Goal: Check status: Check status

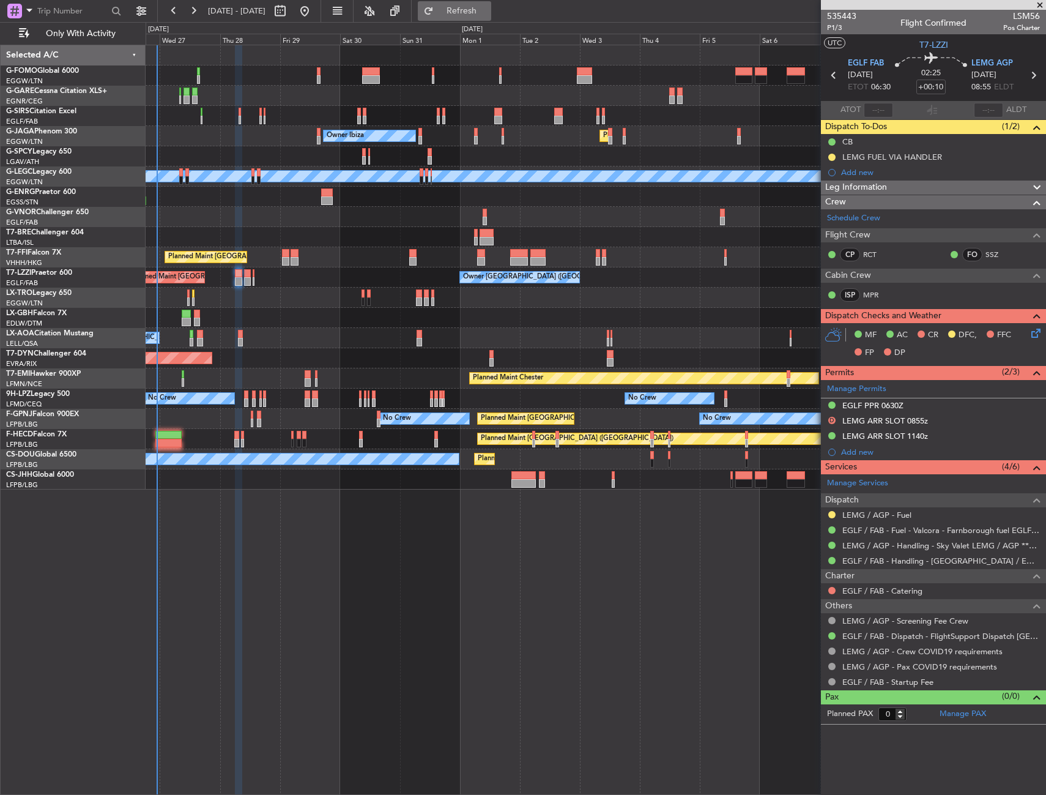
click at [479, 15] on button "Refresh" at bounding box center [454, 11] width 73 height 20
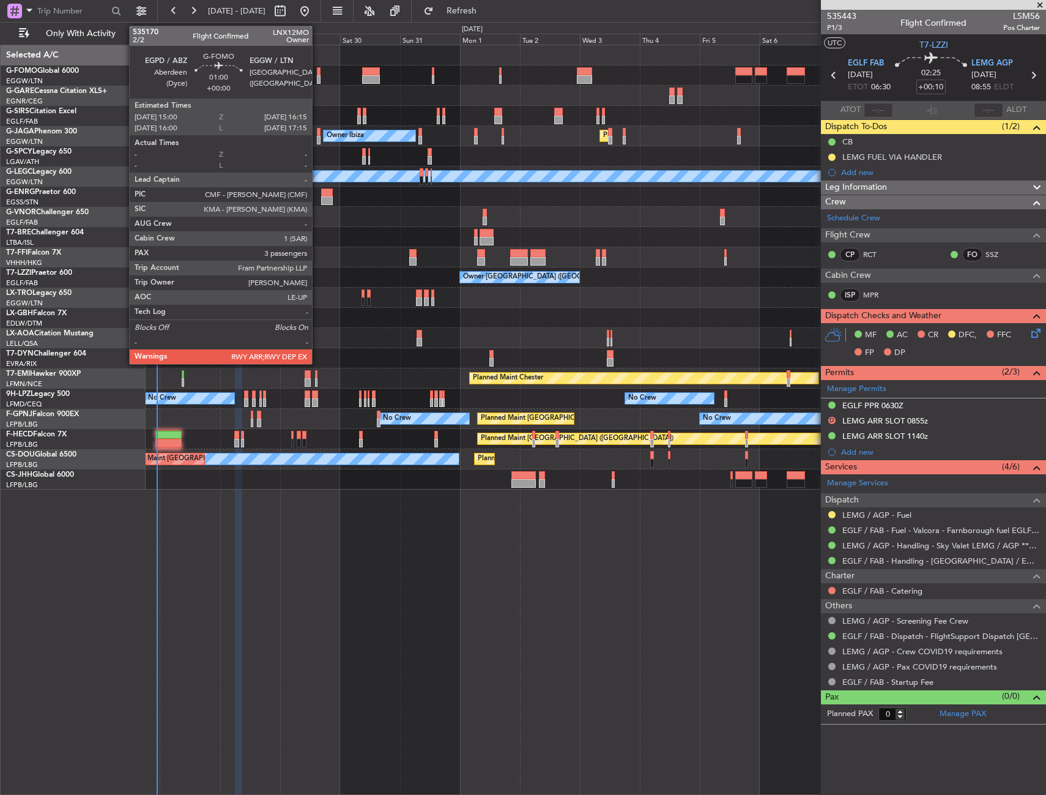
click at [318, 75] on div at bounding box center [319, 79] width 4 height 9
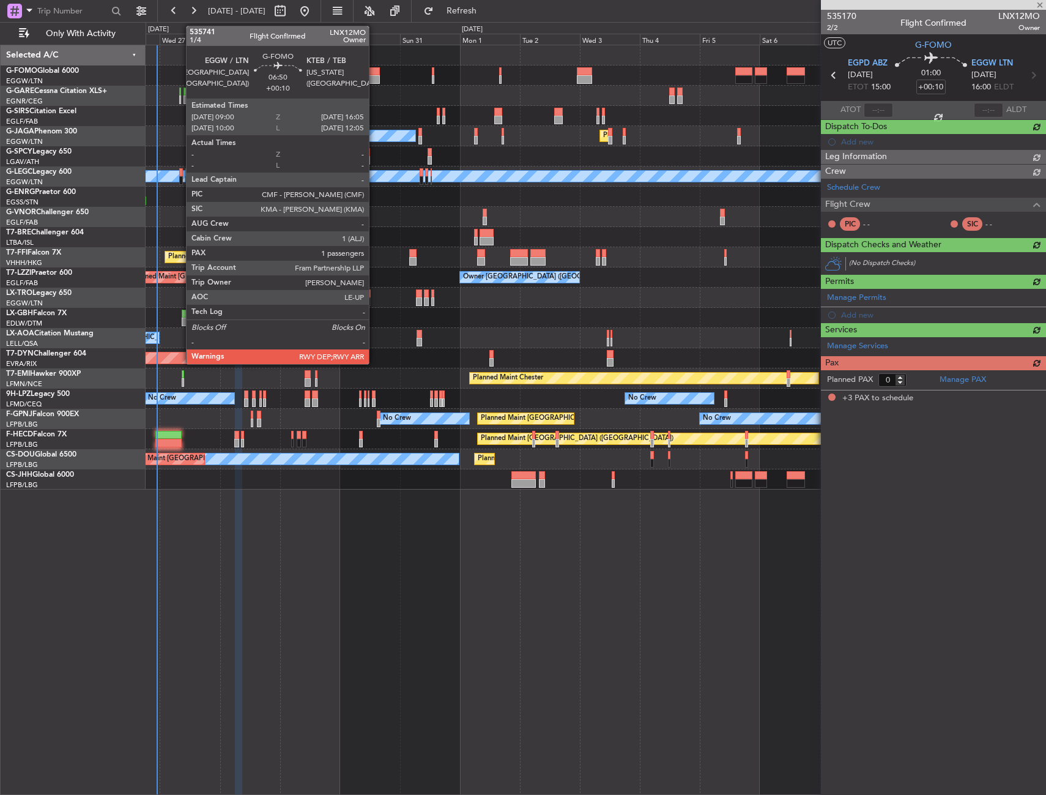
type input "3"
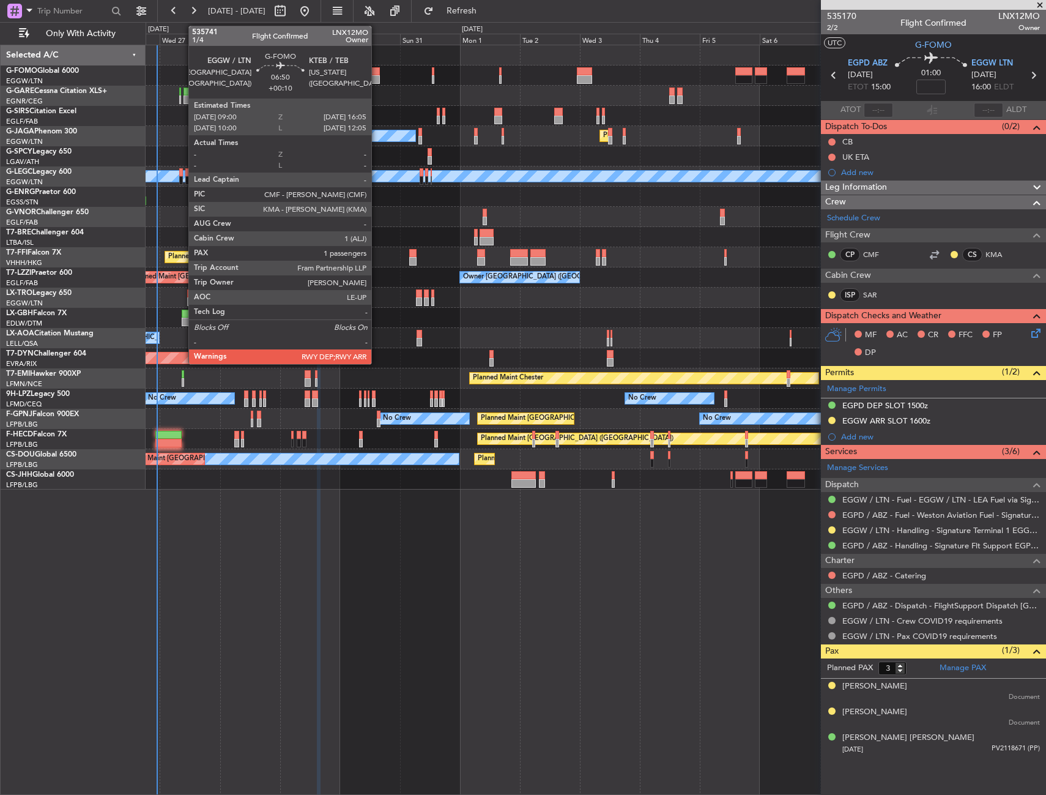
click at [377, 70] on div at bounding box center [371, 71] width 18 height 9
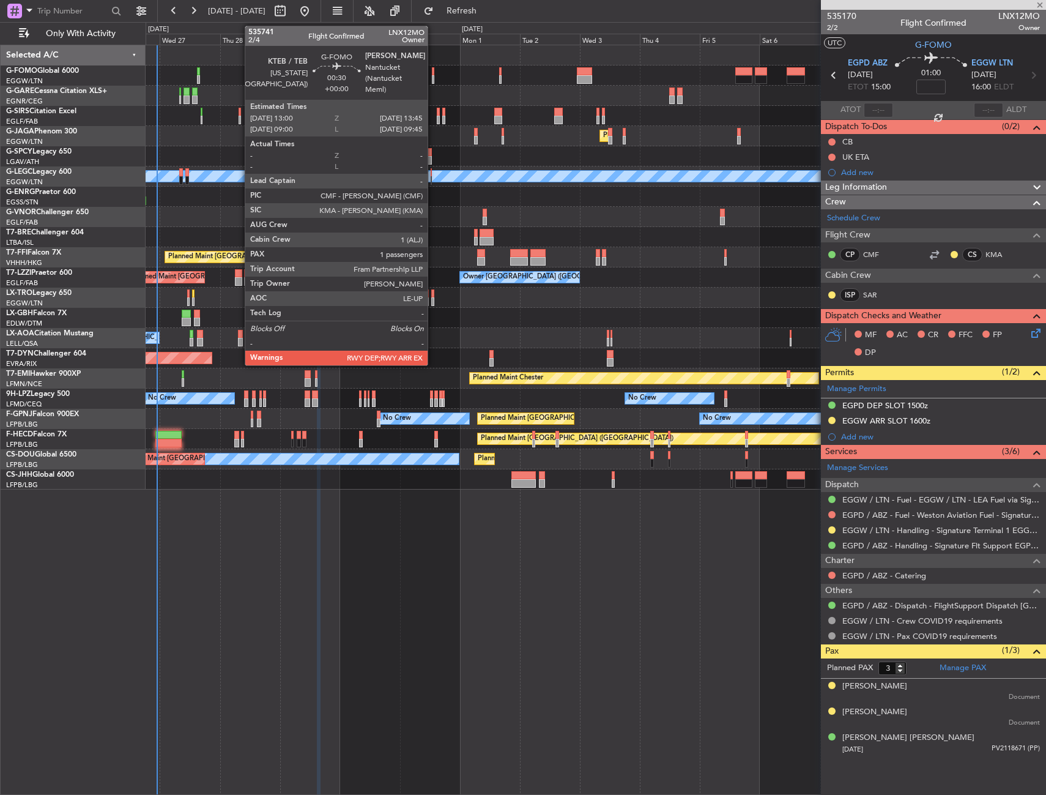
type input "+00:10"
type input "1"
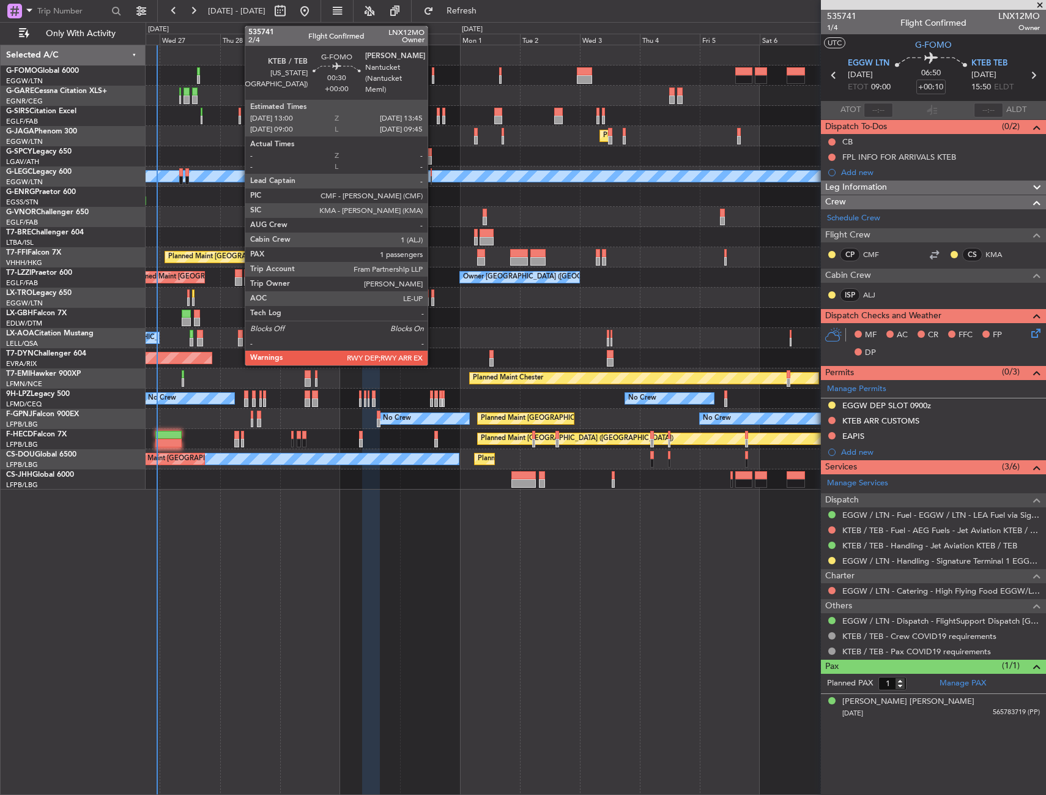
click at [433, 72] on div at bounding box center [433, 71] width 2 height 9
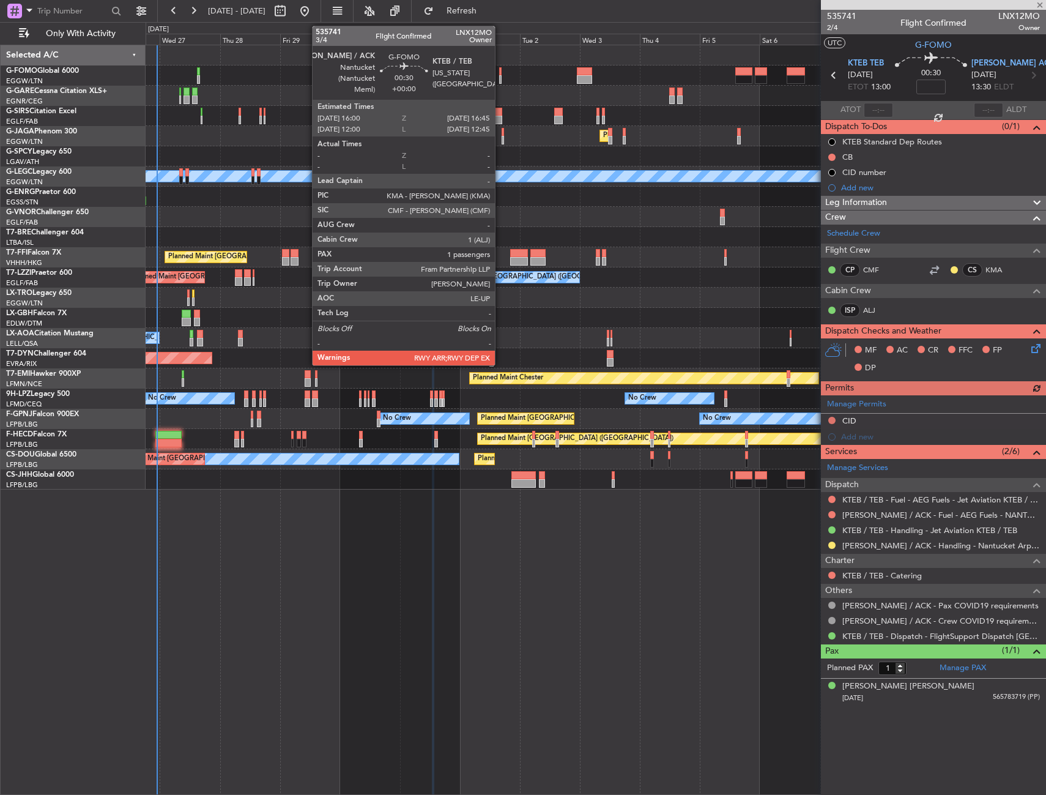
click at [501, 75] on div at bounding box center [500, 79] width 2 height 9
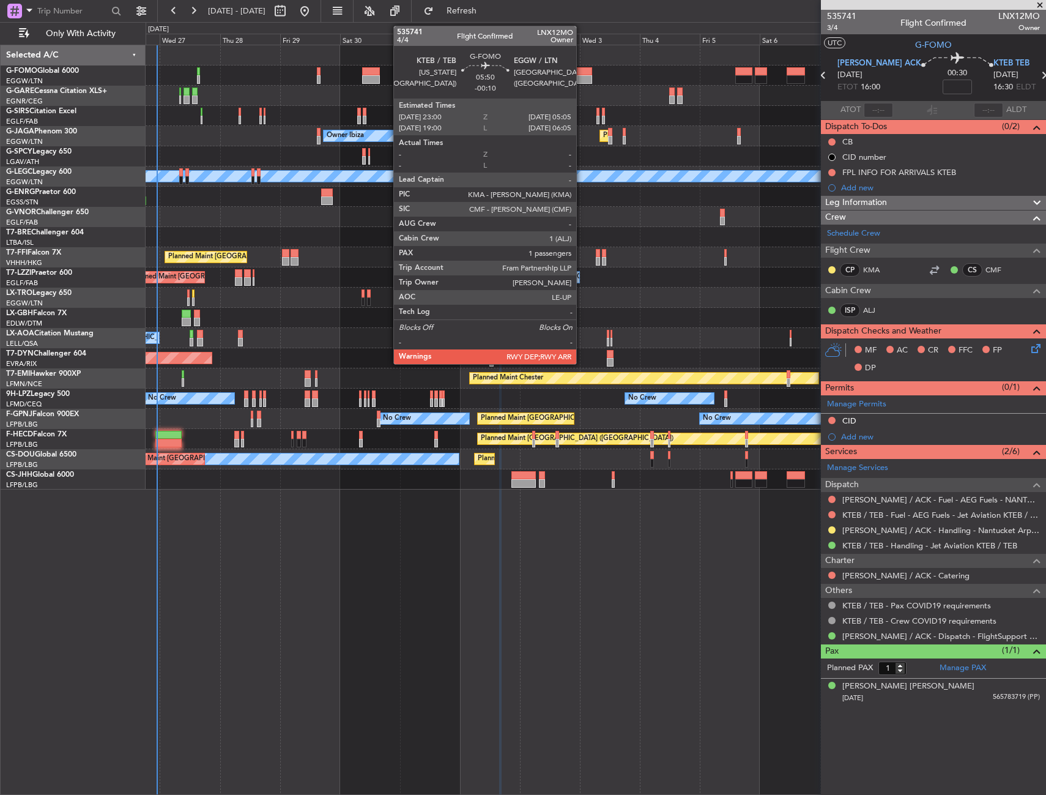
click at [582, 77] on div at bounding box center [584, 79] width 15 height 9
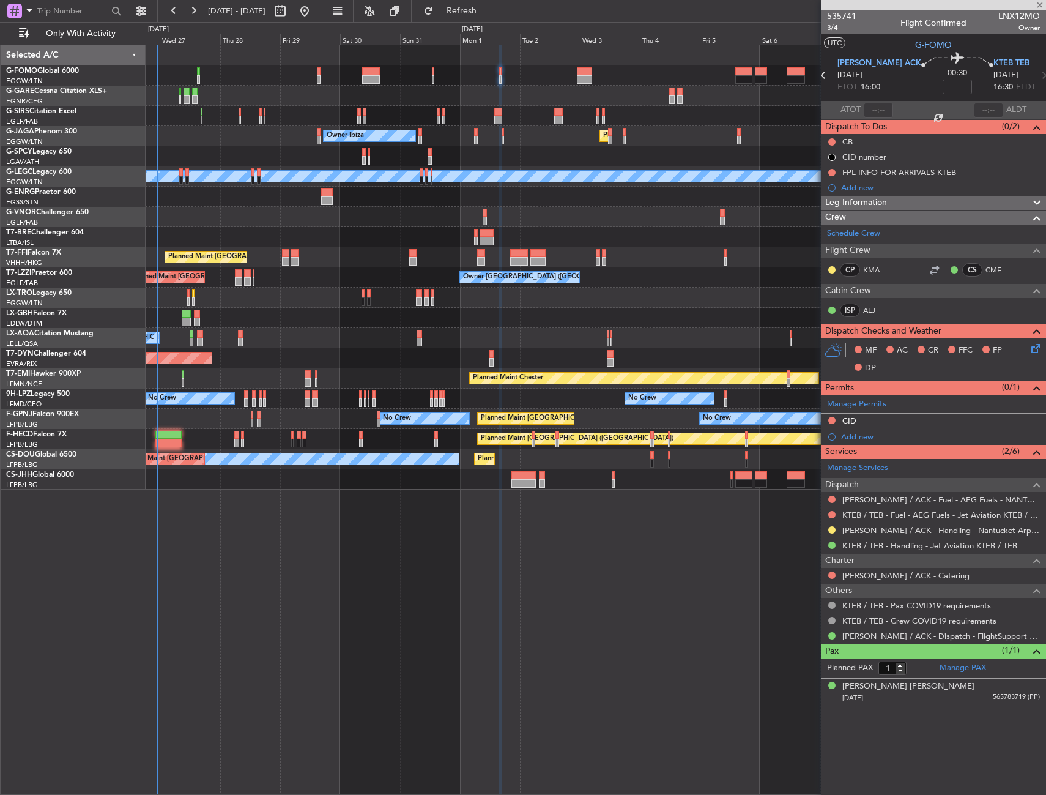
type input "-00:10"
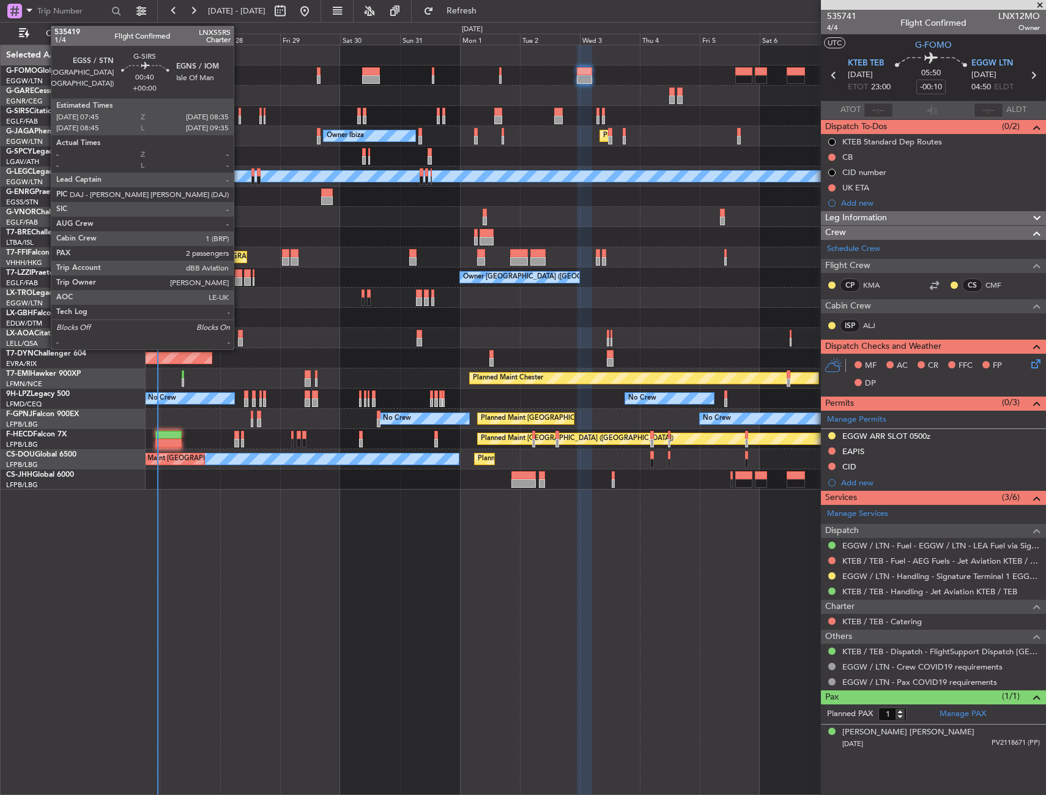
click at [239, 115] on div at bounding box center [240, 112] width 2 height 9
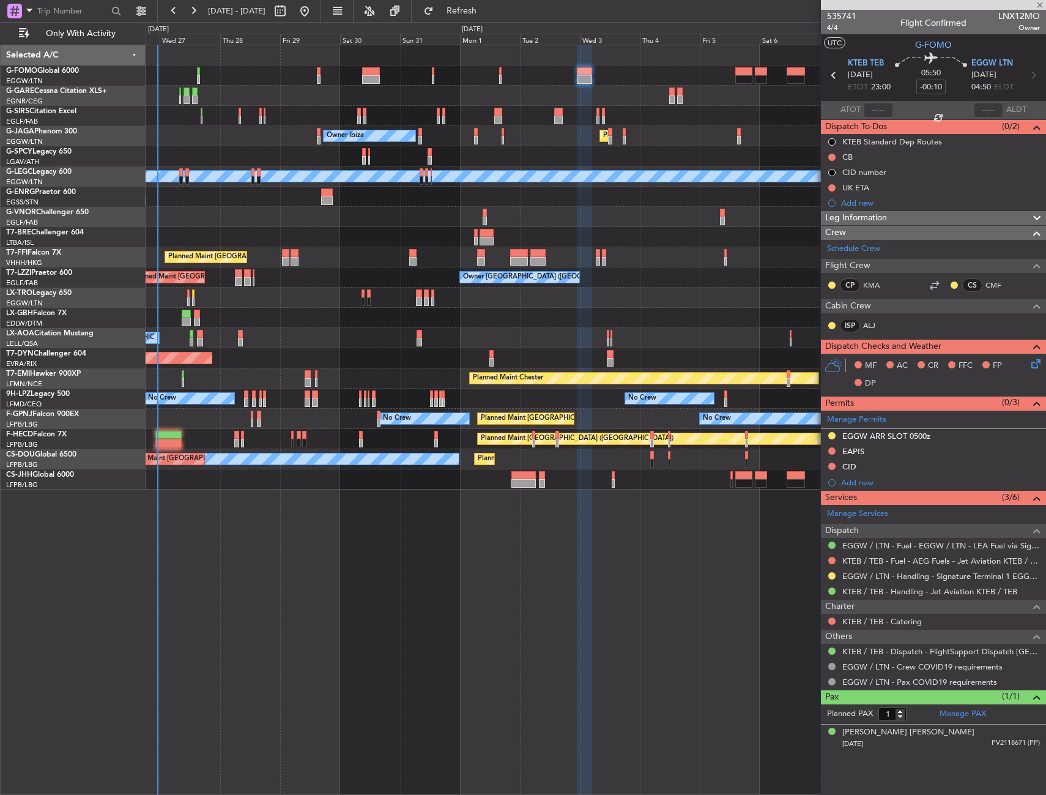
type input "2"
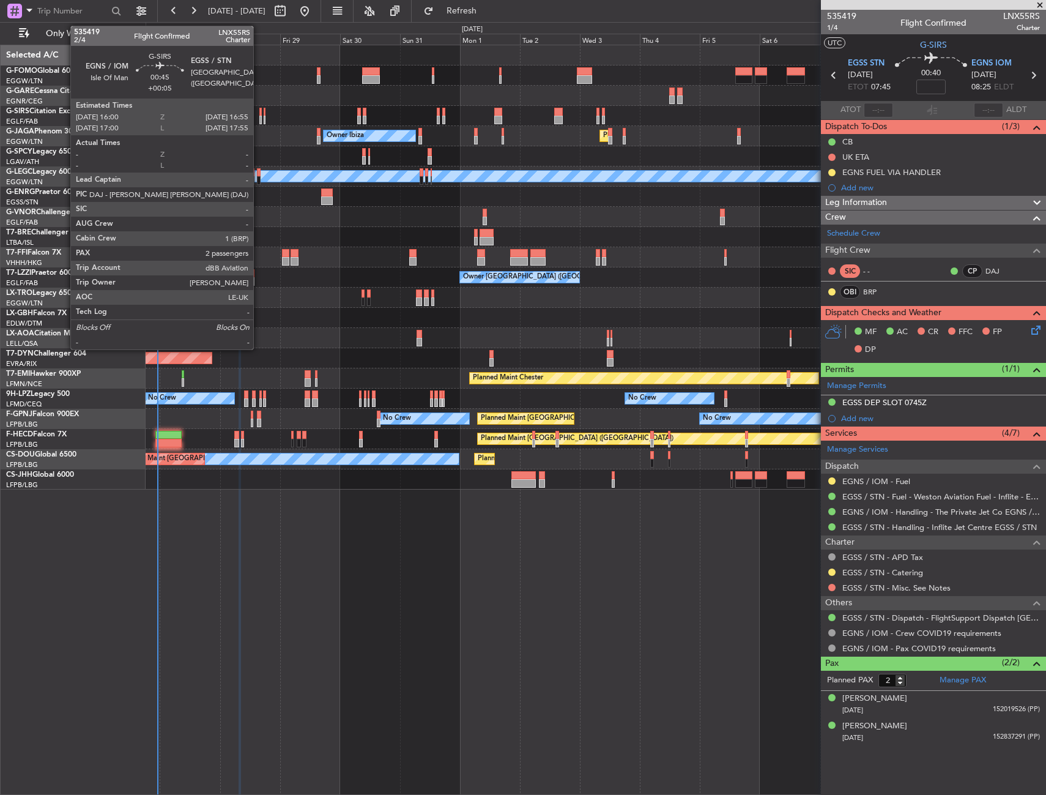
click at [259, 115] on div at bounding box center [260, 112] width 2 height 9
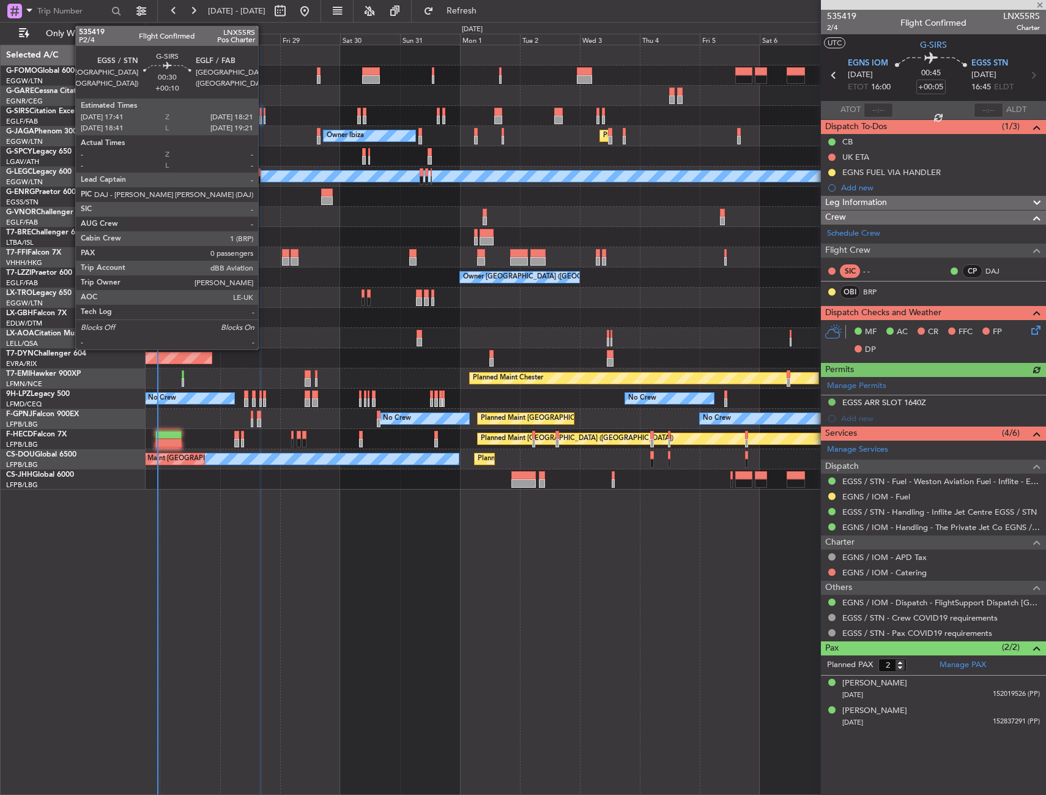
click at [264, 115] on div at bounding box center [265, 112] width 2 height 9
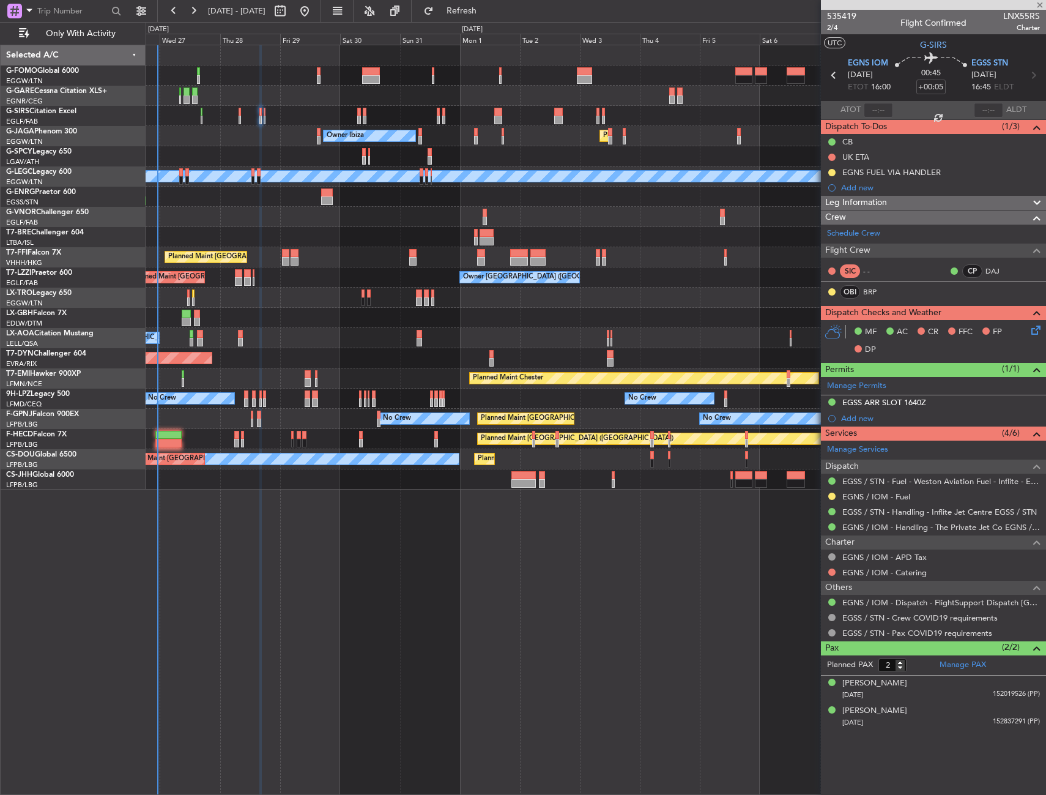
type input "+00:10"
type input "0"
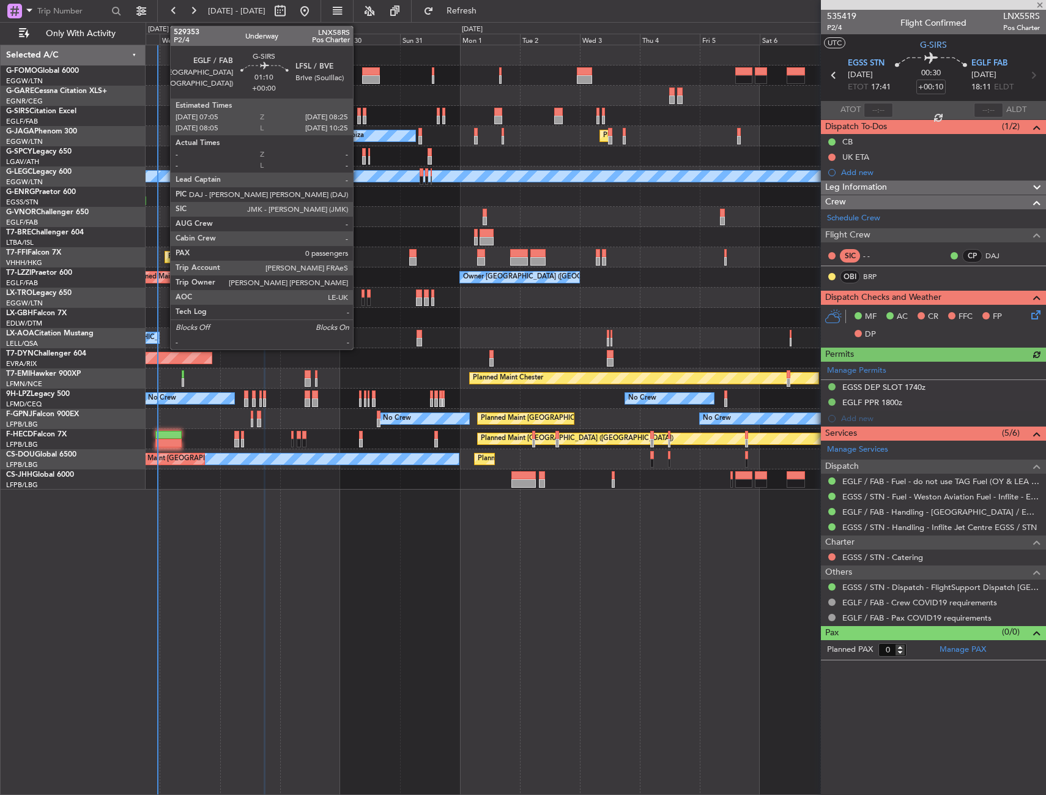
click at [359, 110] on div at bounding box center [359, 112] width 4 height 9
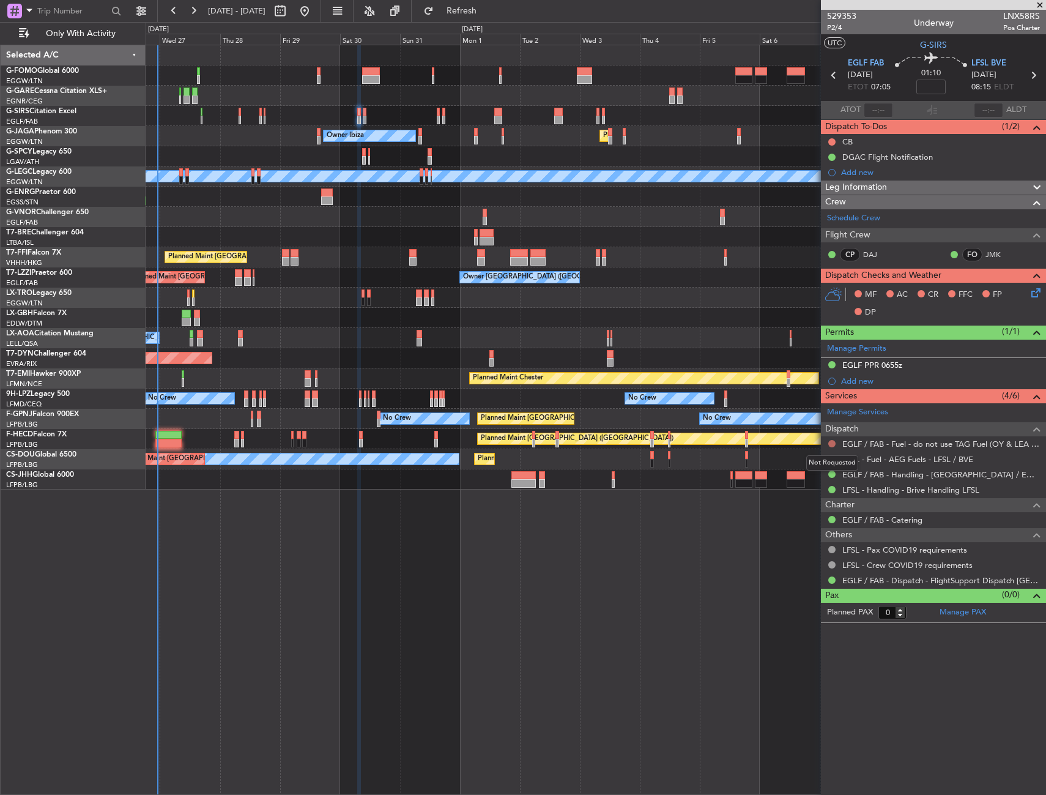
click at [834, 444] on button at bounding box center [832, 443] width 7 height 7
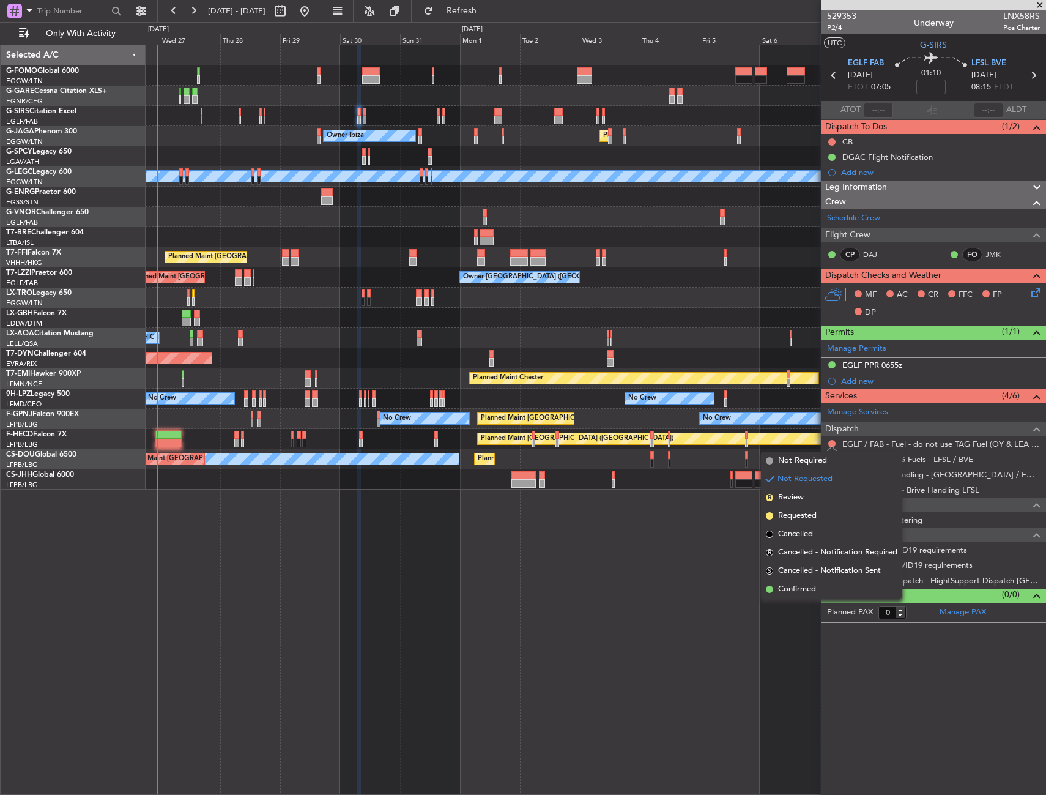
drag, startPoint x: 787, startPoint y: 589, endPoint x: 766, endPoint y: 560, distance: 36.0
click at [788, 589] on span "Confirmed" at bounding box center [797, 589] width 38 height 12
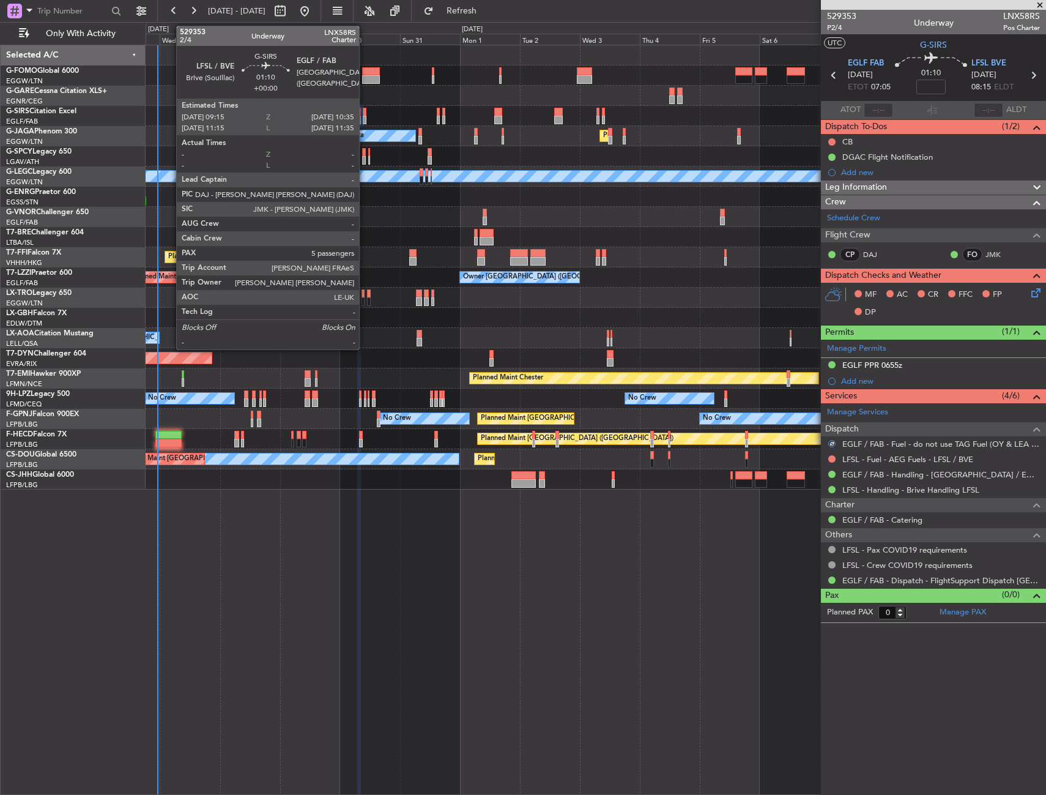
click at [365, 116] on div at bounding box center [365, 120] width 4 height 9
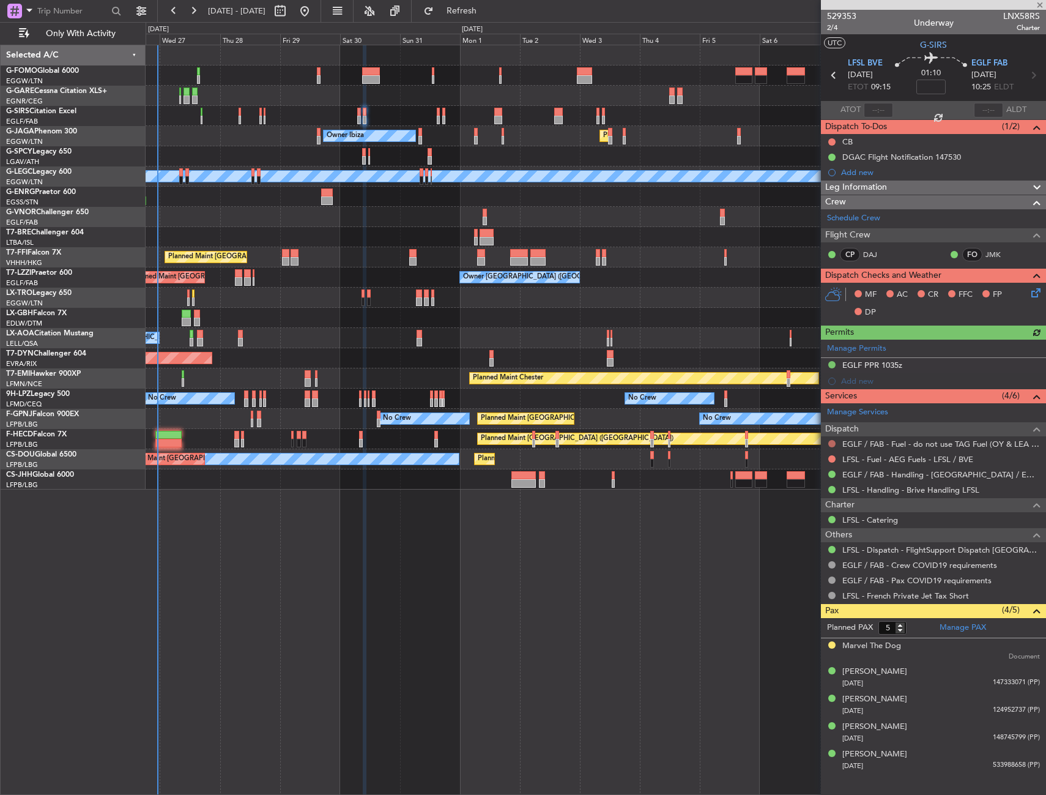
click at [830, 444] on button at bounding box center [832, 443] width 7 height 7
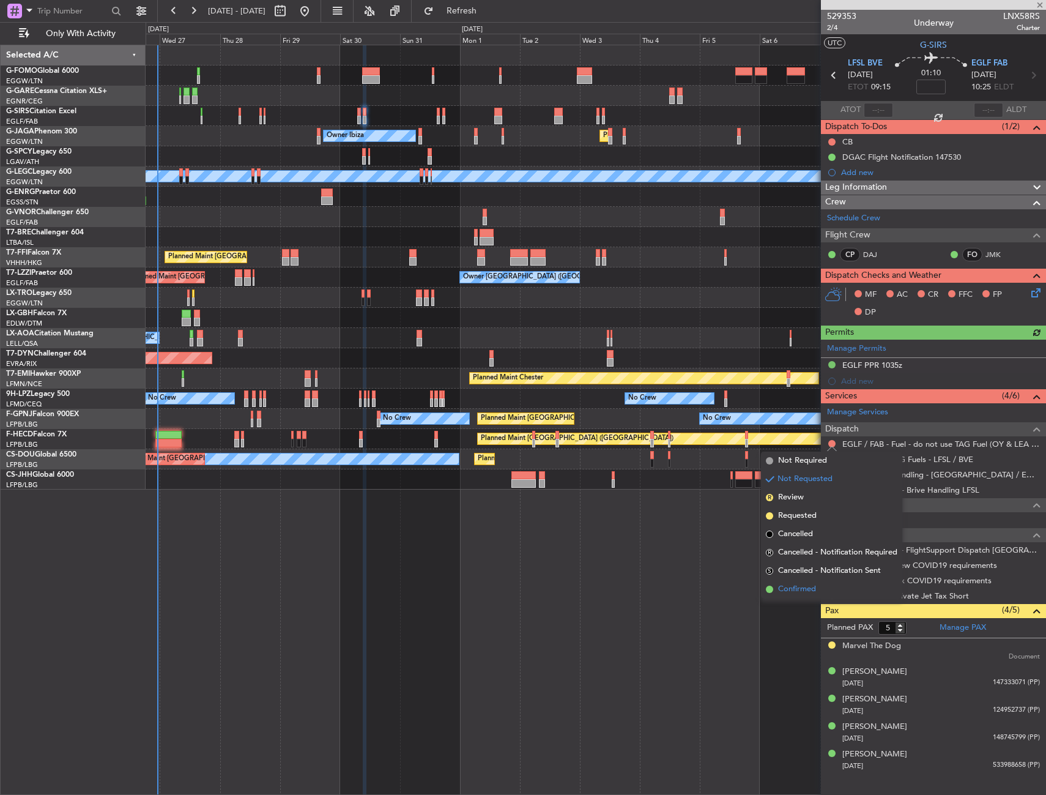
click at [783, 592] on span "Confirmed" at bounding box center [797, 589] width 38 height 12
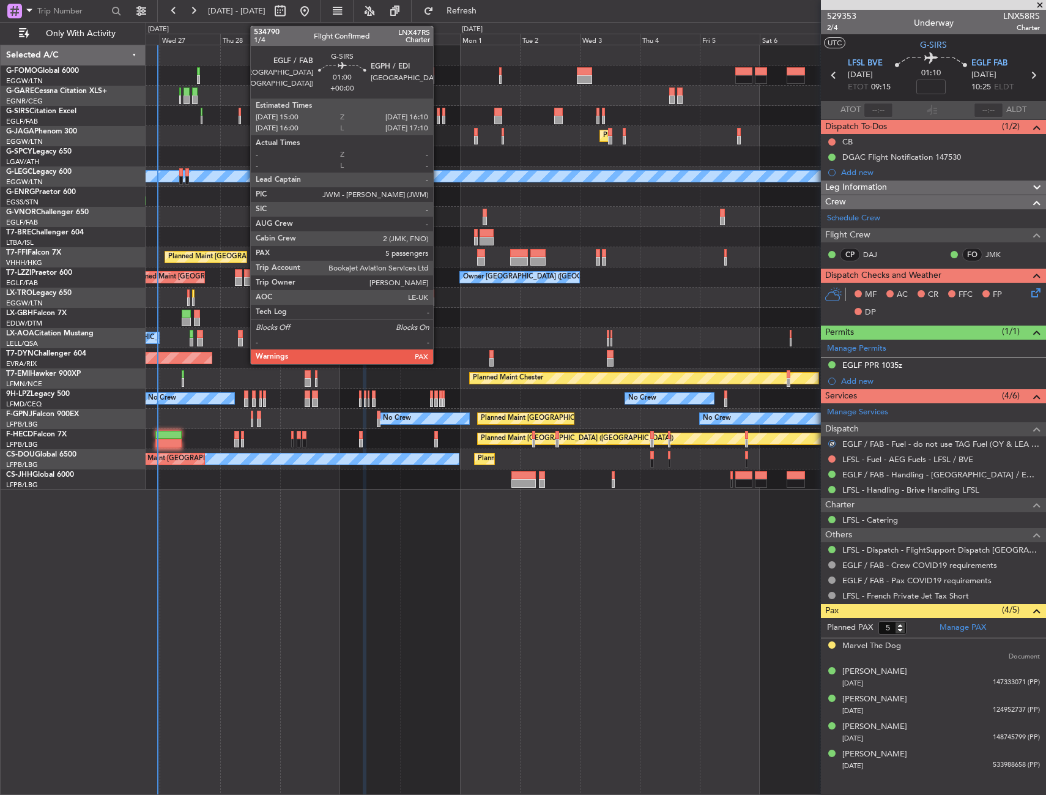
click at [439, 117] on div at bounding box center [438, 120] width 3 height 9
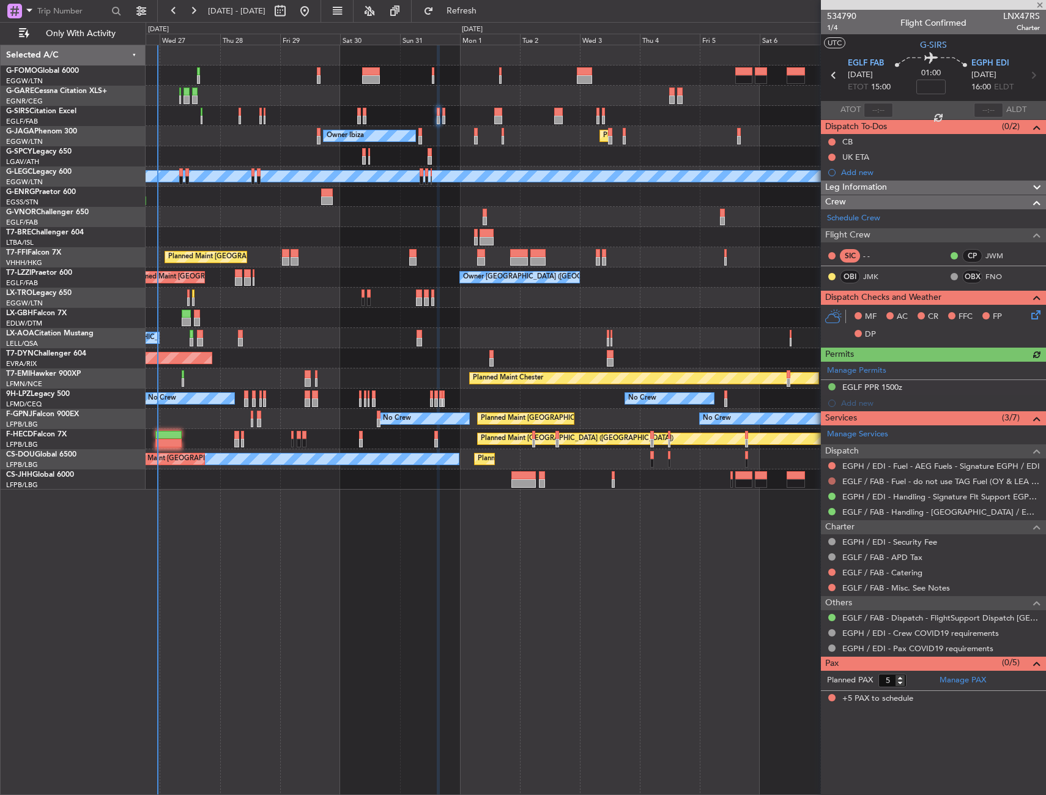
click at [832, 481] on button at bounding box center [832, 480] width 7 height 7
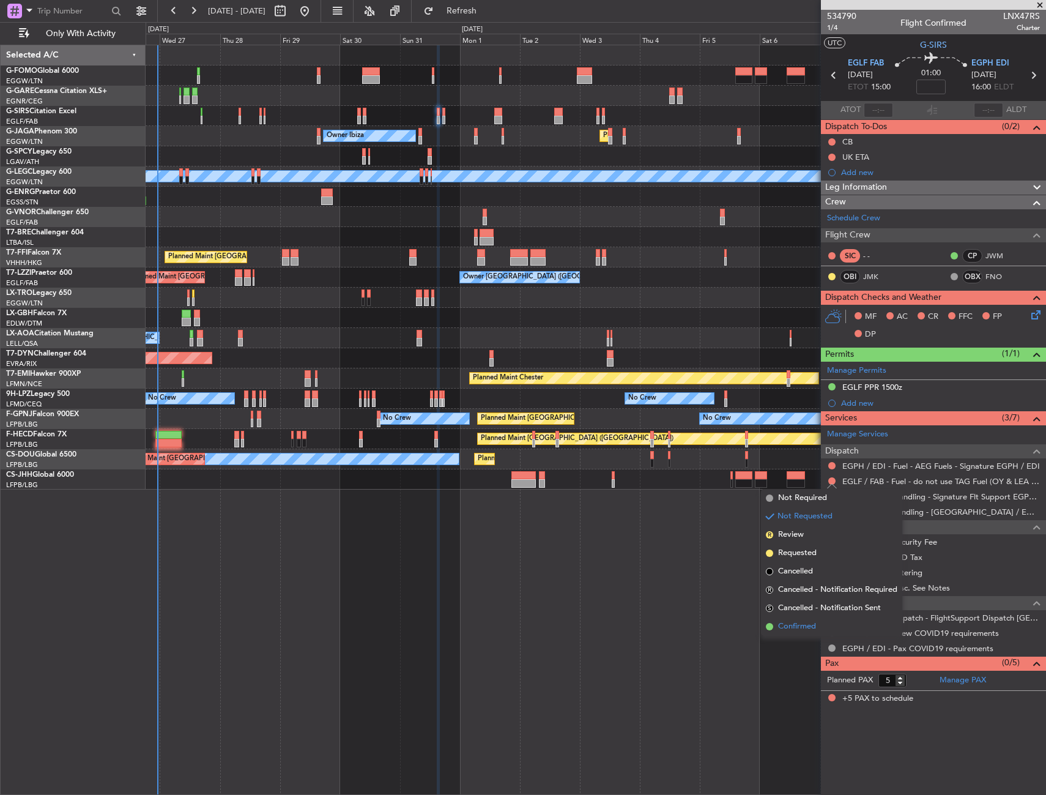
click at [800, 624] on span "Confirmed" at bounding box center [797, 627] width 38 height 12
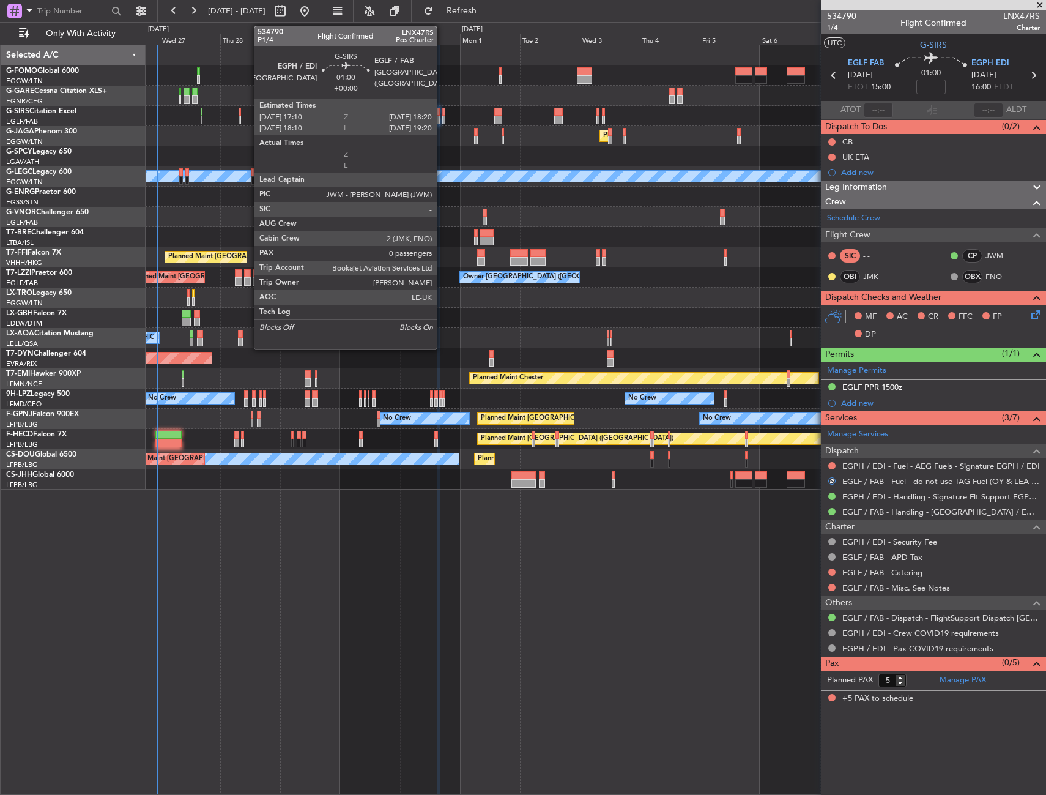
click at [442, 112] on div at bounding box center [443, 112] width 3 height 9
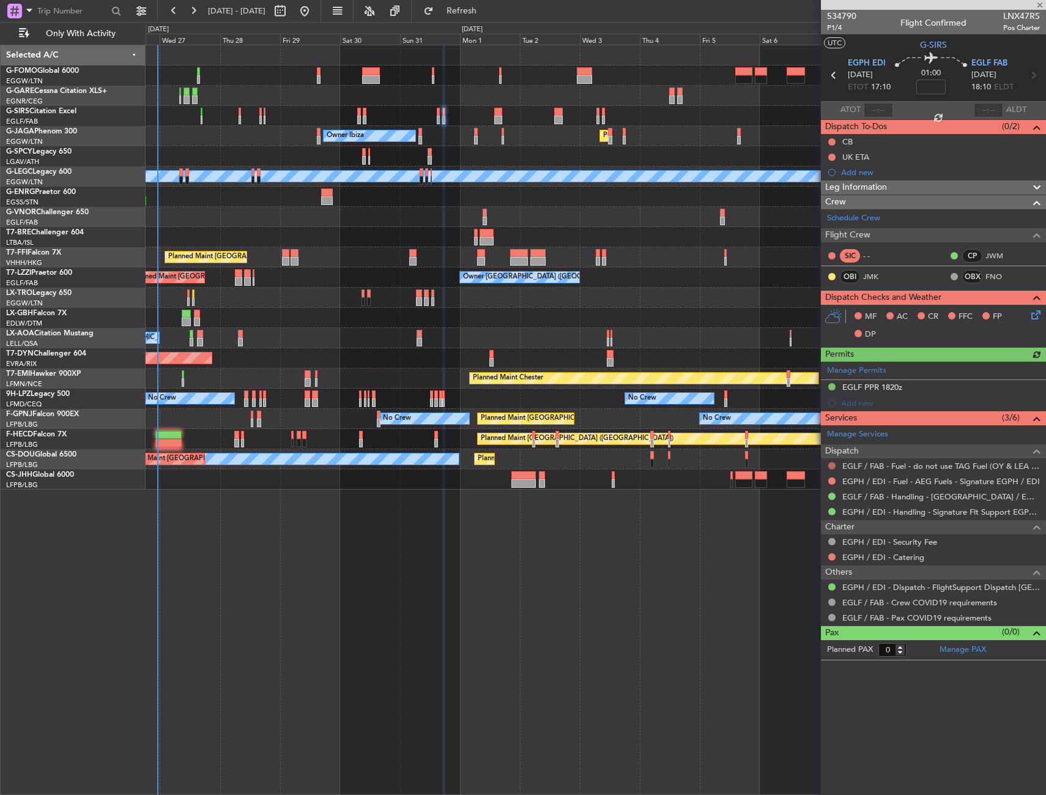
click at [830, 466] on button at bounding box center [832, 465] width 7 height 7
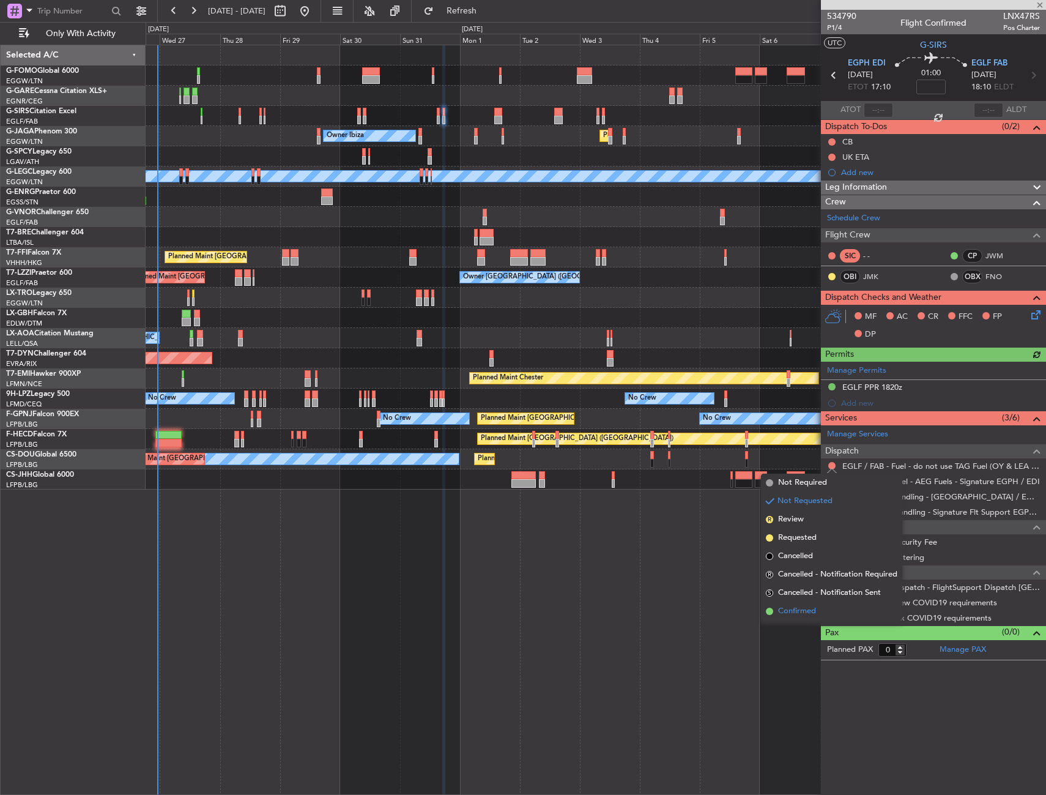
click at [794, 619] on li "Confirmed" at bounding box center [831, 611] width 141 height 18
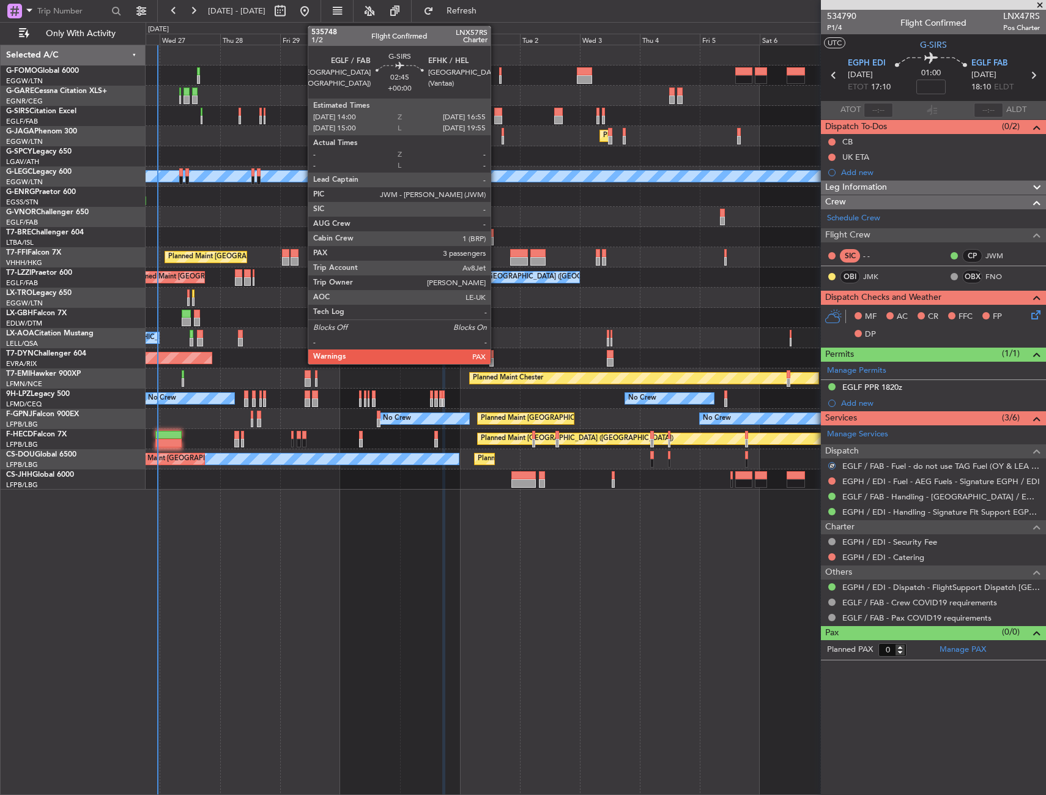
click at [496, 116] on div at bounding box center [497, 120] width 7 height 9
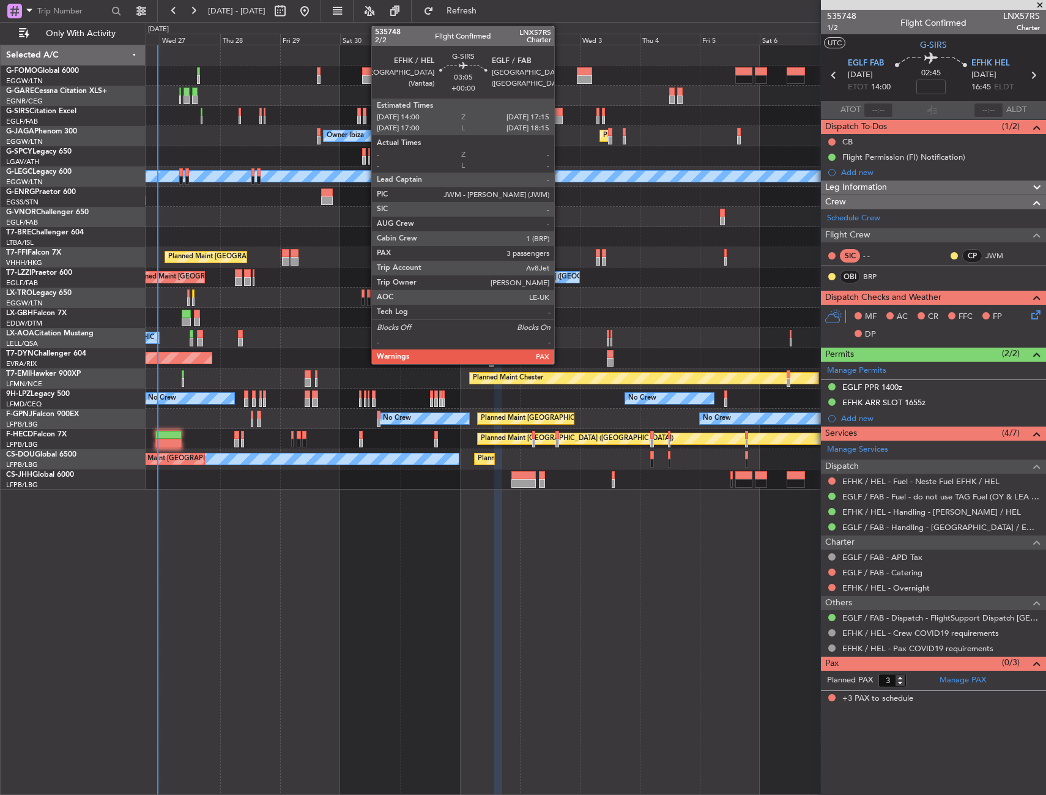
click at [560, 113] on div at bounding box center [558, 112] width 9 height 9
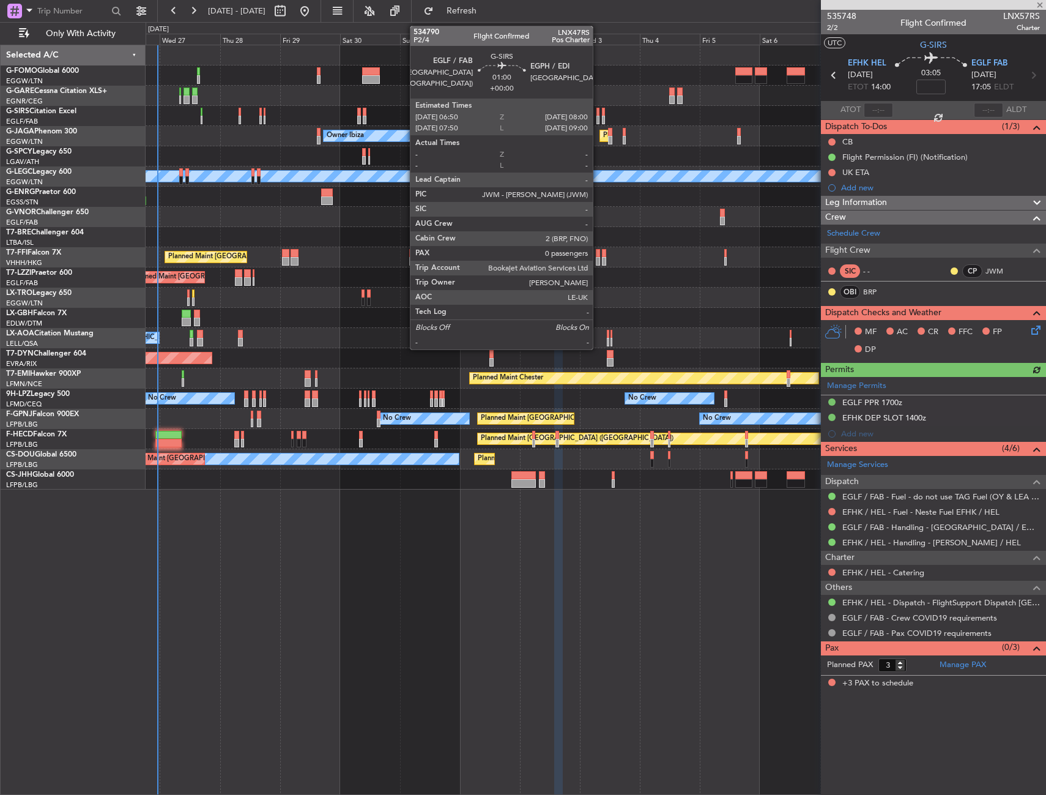
click at [599, 113] on div at bounding box center [598, 112] width 3 height 9
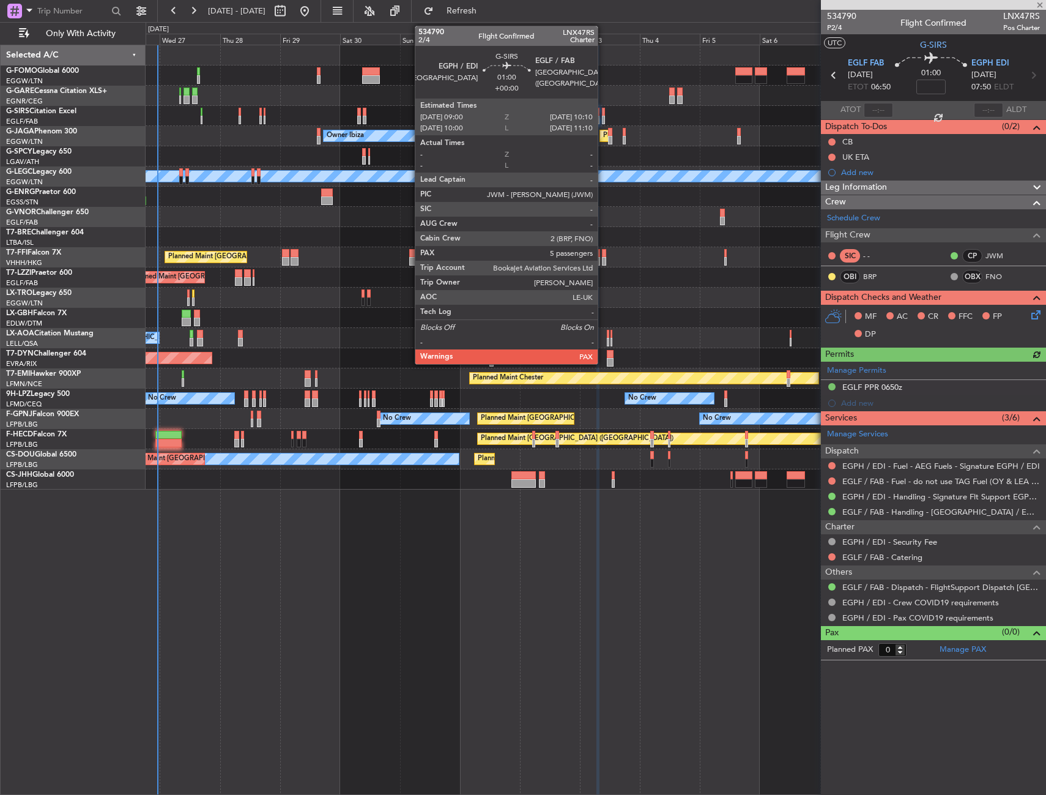
click at [603, 113] on div at bounding box center [603, 112] width 3 height 9
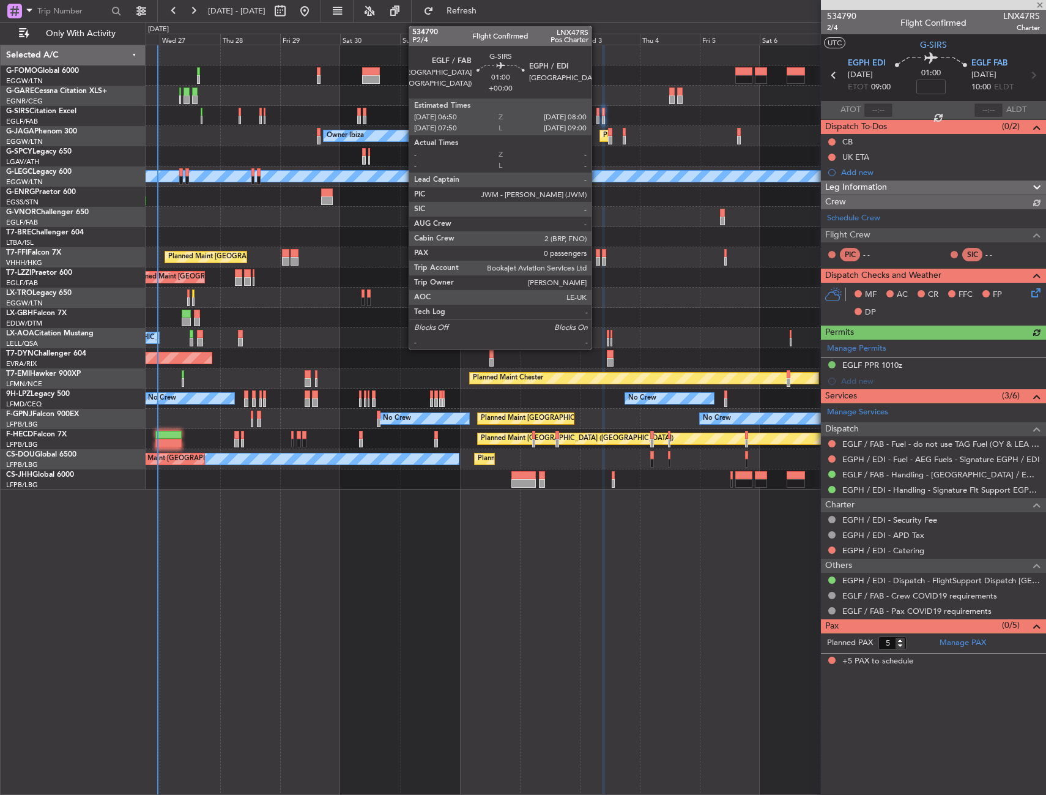
click at [597, 113] on div at bounding box center [598, 112] width 3 height 9
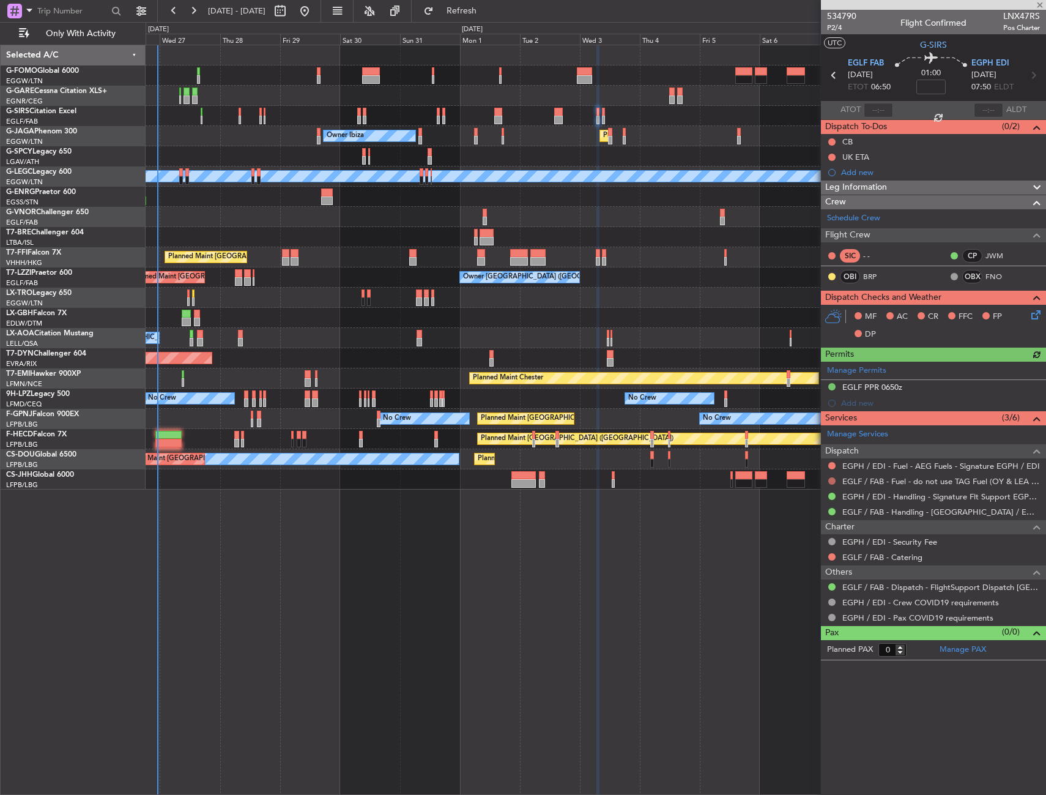
click at [832, 482] on button at bounding box center [832, 480] width 7 height 7
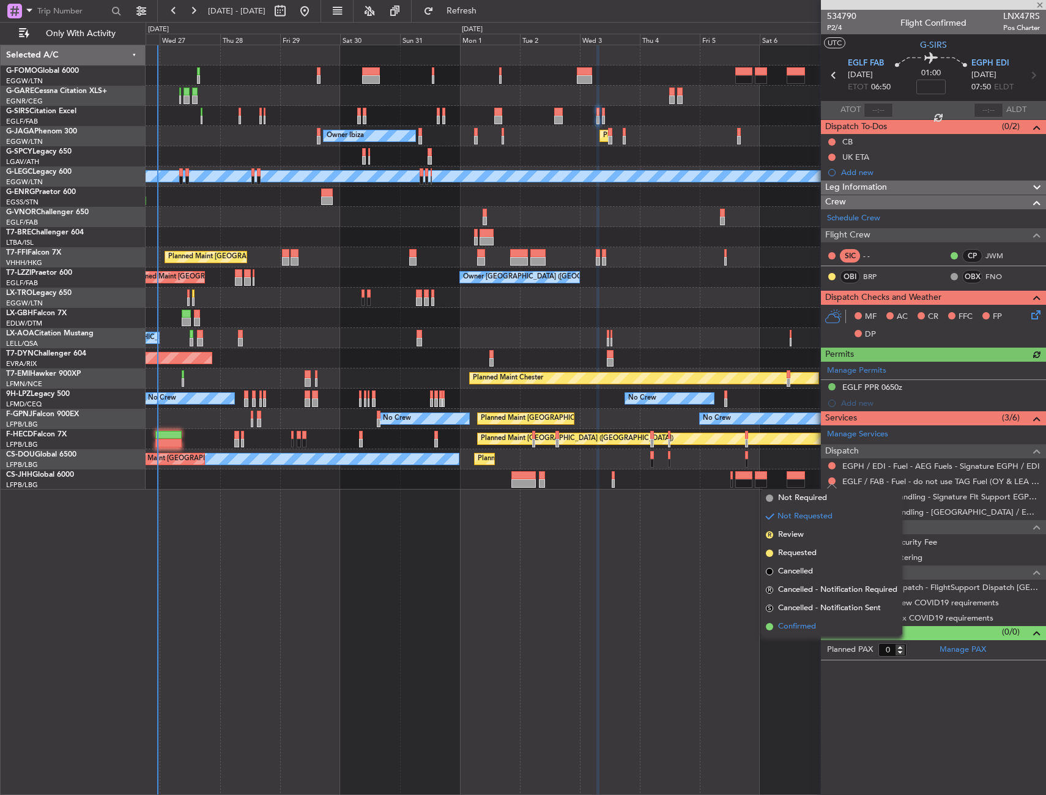
click at [785, 622] on span "Confirmed" at bounding box center [797, 627] width 38 height 12
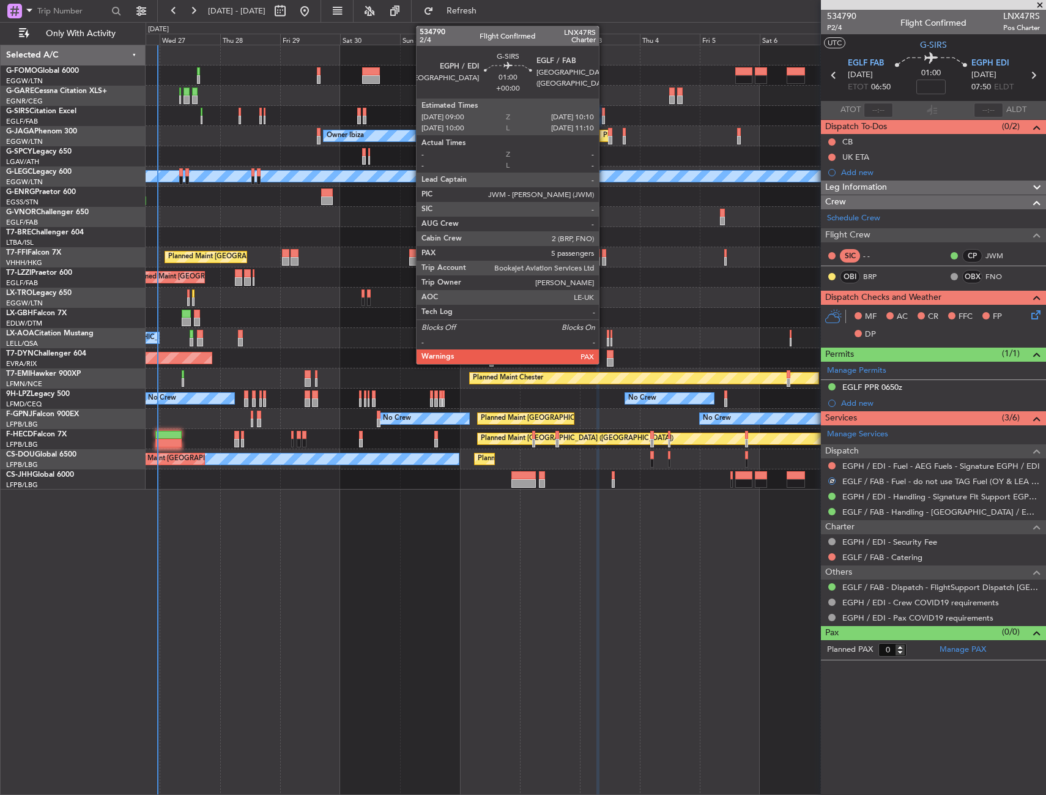
click at [605, 119] on div at bounding box center [603, 120] width 3 height 9
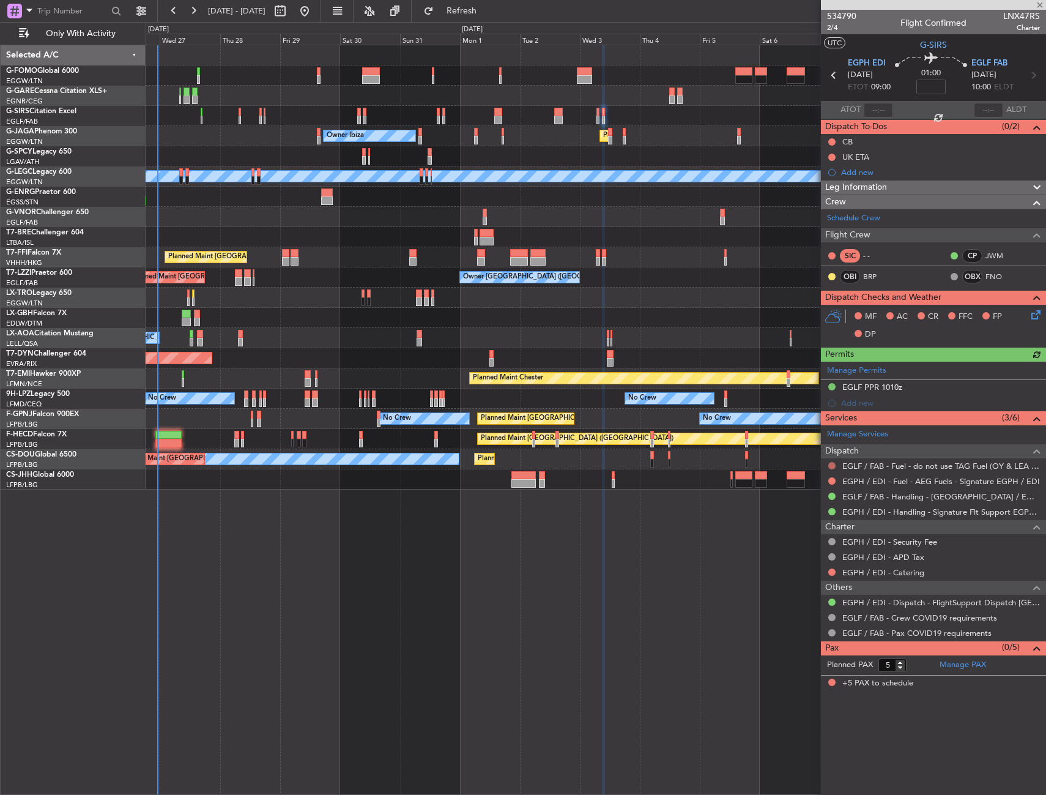
click at [830, 464] on button at bounding box center [832, 465] width 7 height 7
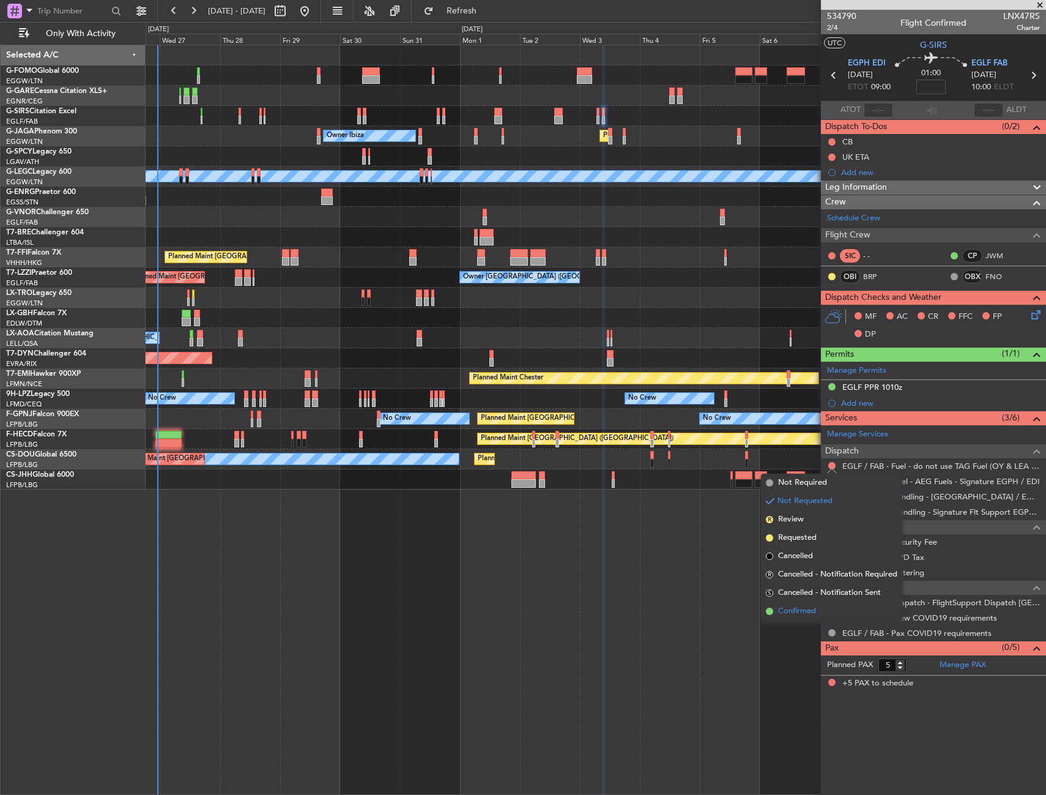
click at [800, 606] on span "Confirmed" at bounding box center [797, 611] width 38 height 12
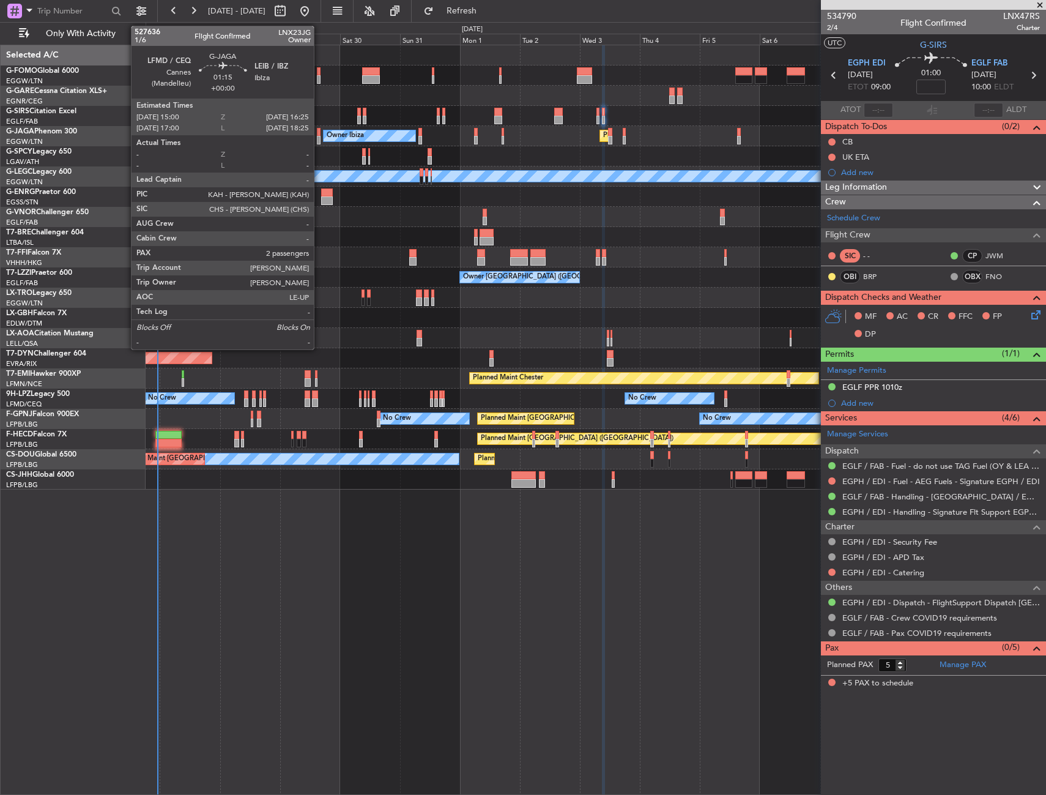
click at [319, 133] on div at bounding box center [319, 132] width 4 height 9
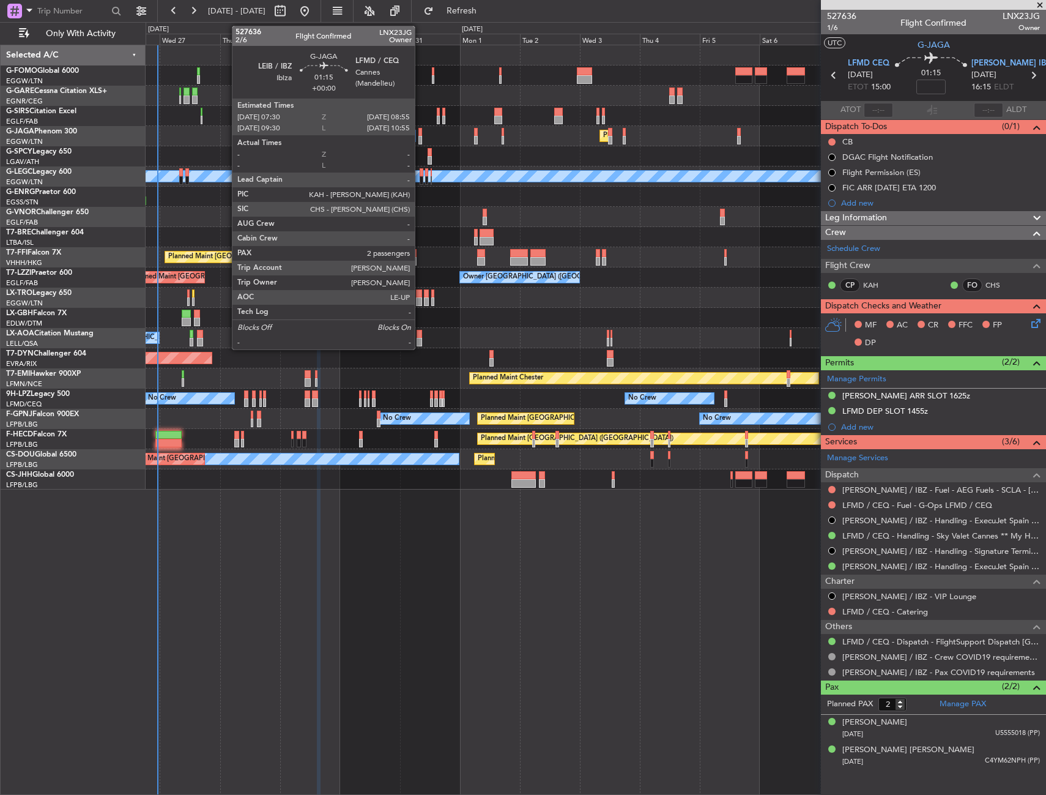
click at [420, 136] on div at bounding box center [421, 140] width 4 height 9
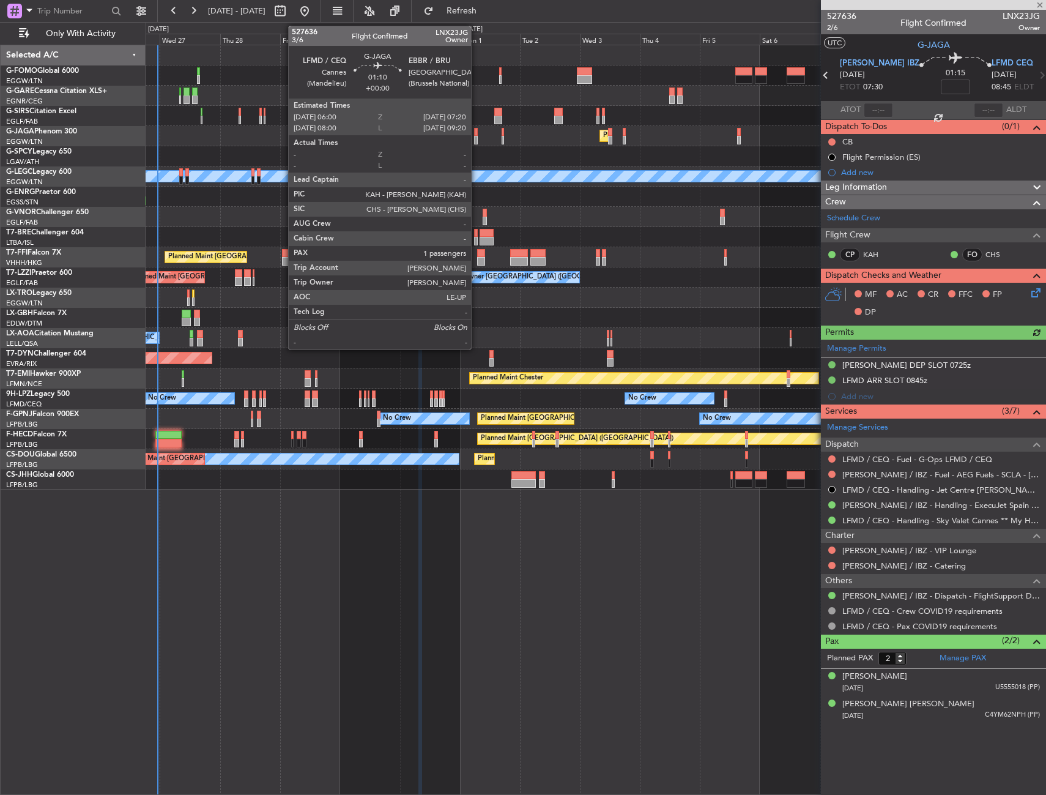
click at [477, 135] on div at bounding box center [476, 132] width 4 height 9
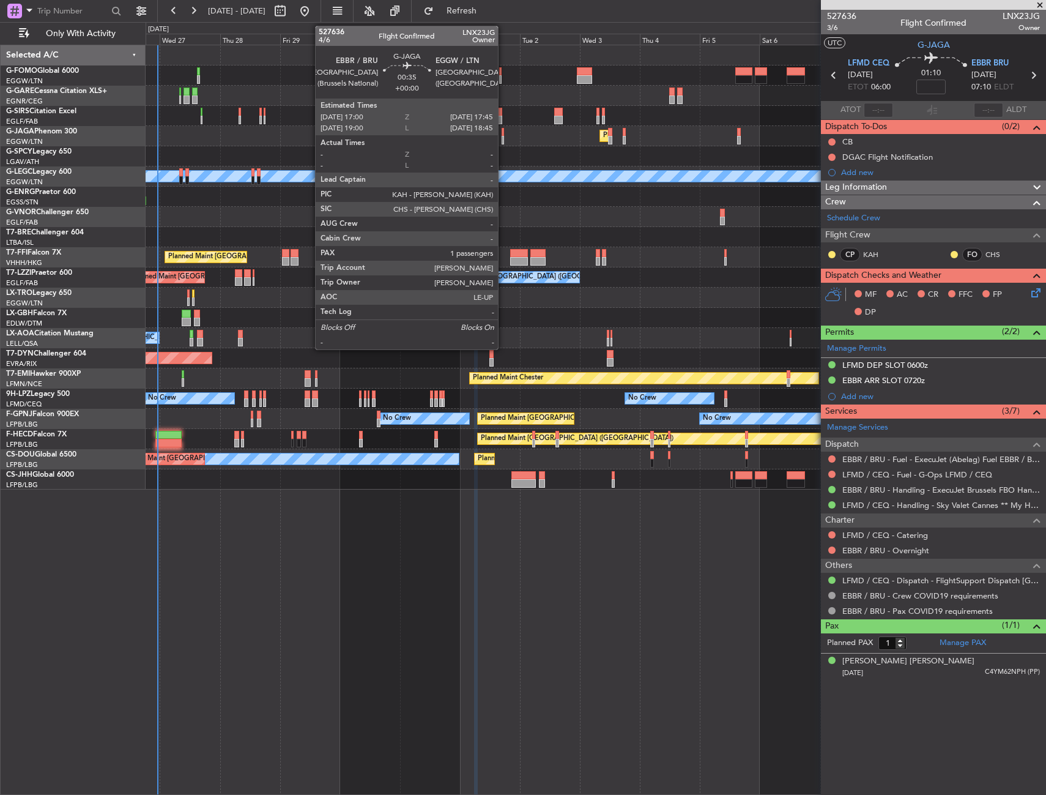
click at [504, 135] on div at bounding box center [503, 132] width 2 height 9
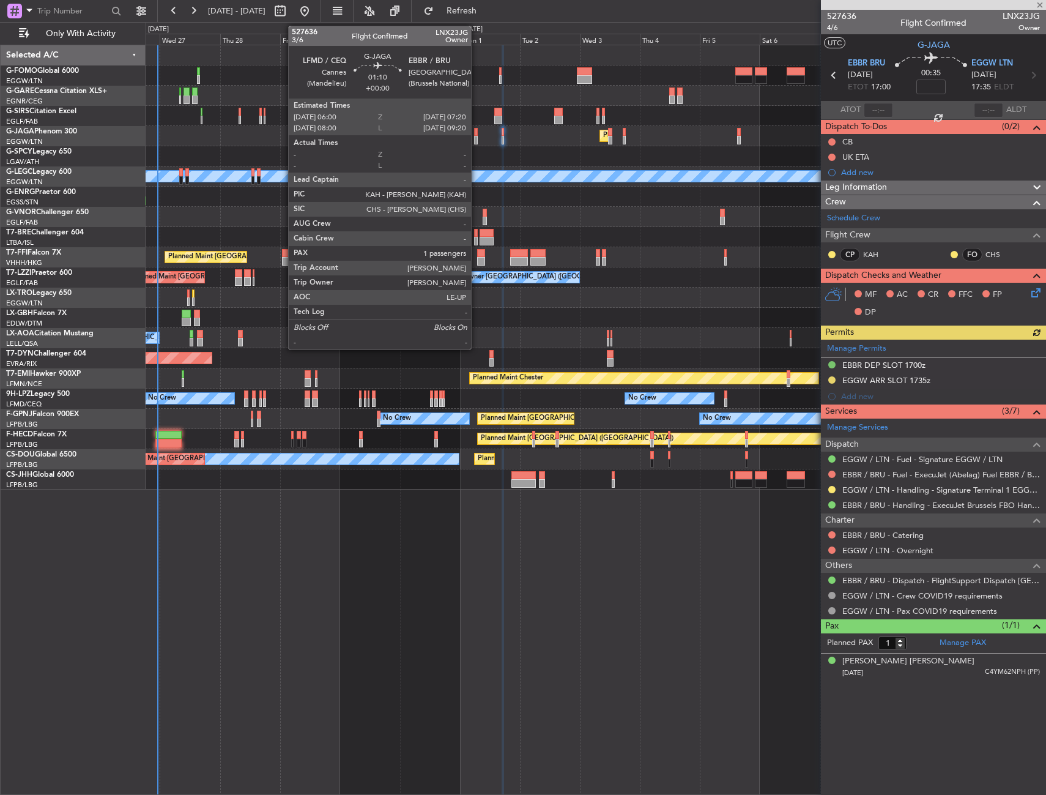
click at [477, 134] on div at bounding box center [476, 132] width 4 height 9
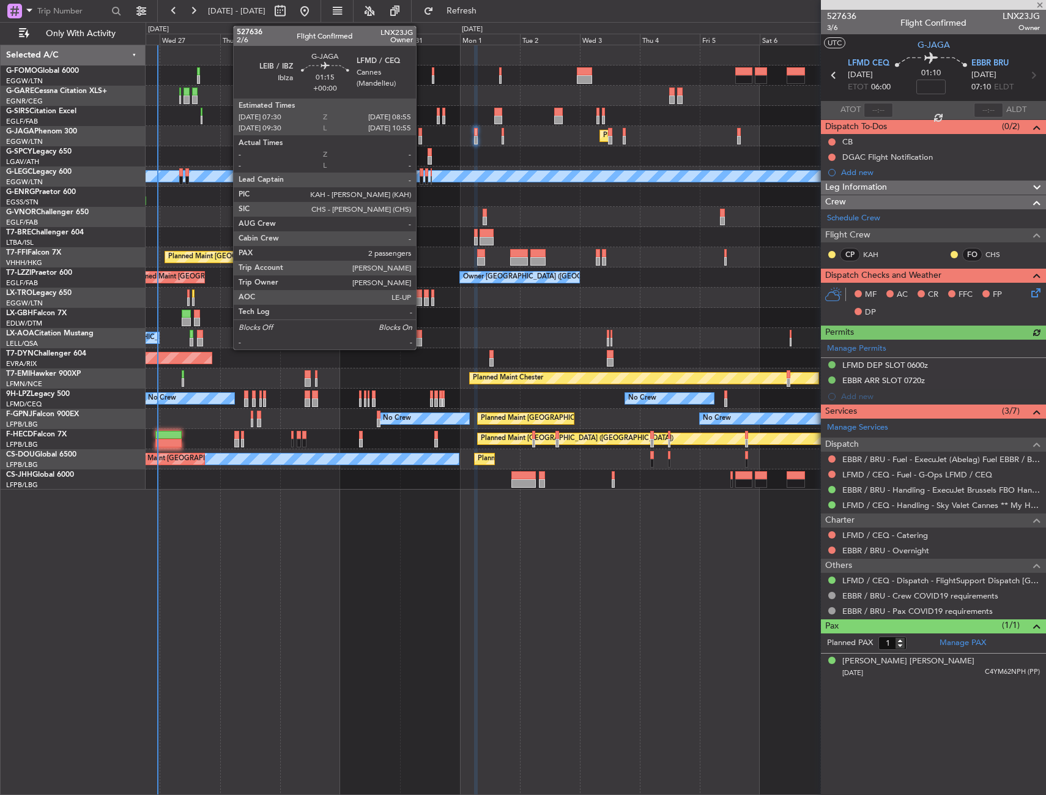
click at [422, 134] on div at bounding box center [421, 132] width 4 height 9
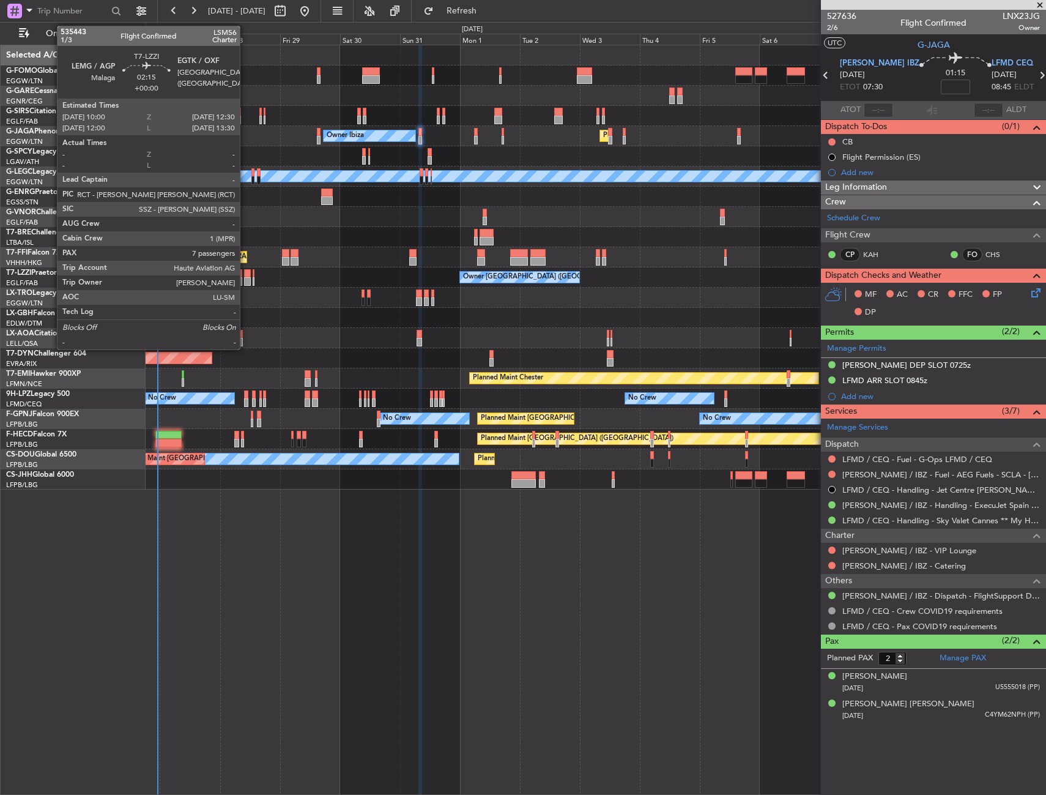
click at [245, 275] on div at bounding box center [247, 273] width 7 height 9
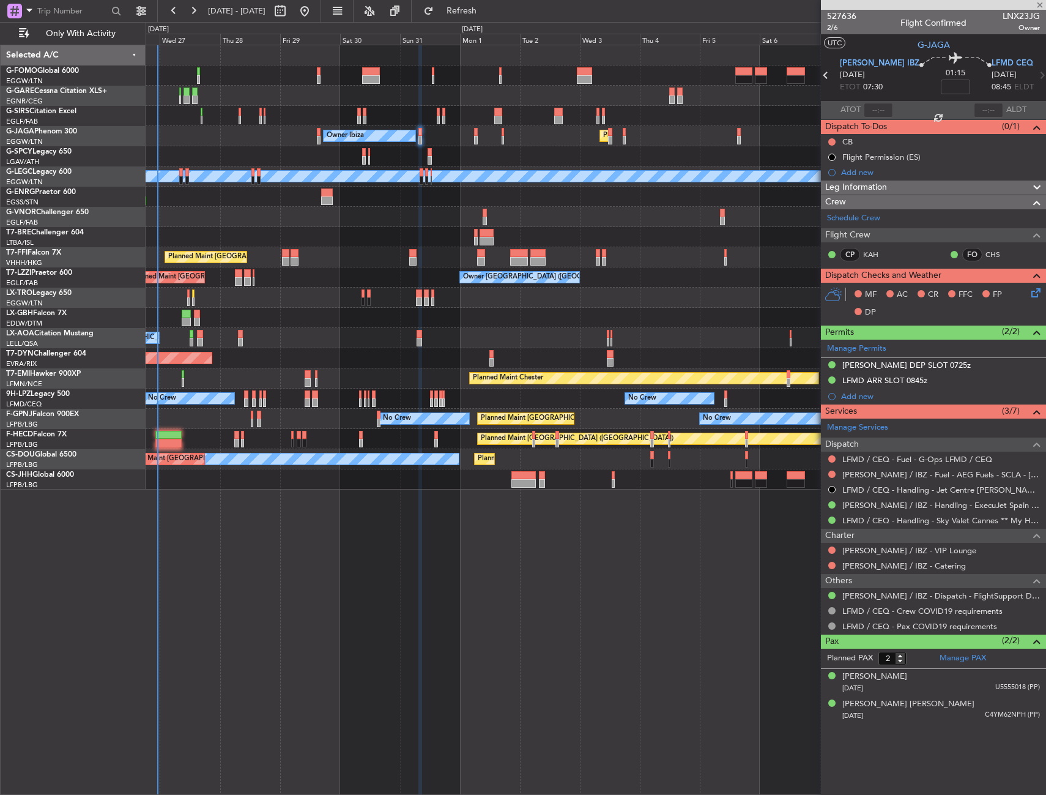
type input "7"
